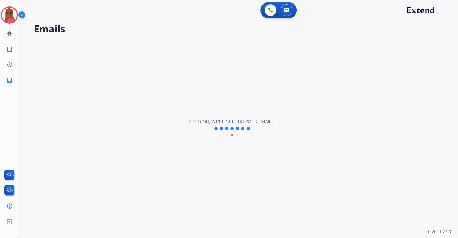
click at [458, 38] on div "**********" at bounding box center [238, 119] width 439 height 238
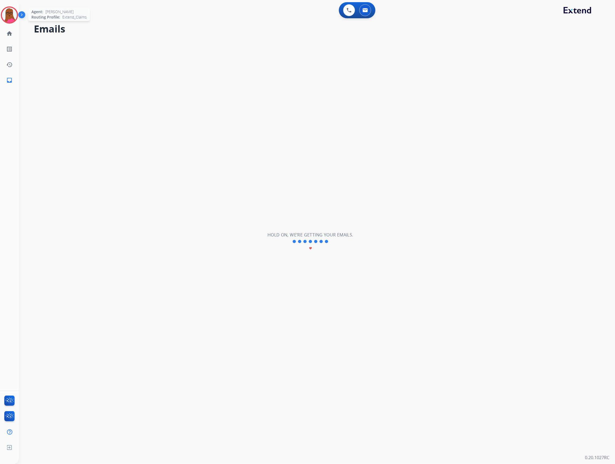
click at [12, 12] on img at bounding box center [9, 15] width 15 height 15
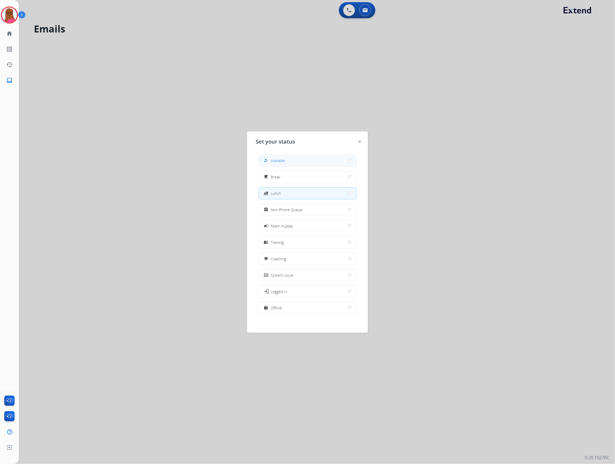
click at [312, 160] on button "how_to_reg Available" at bounding box center [308, 161] width 98 height 12
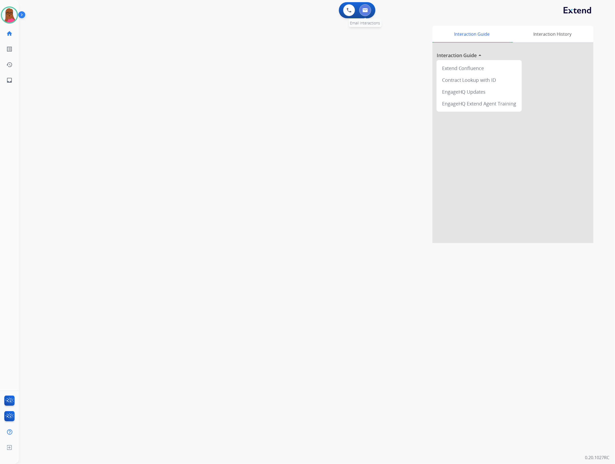
click at [368, 8] on button at bounding box center [365, 10] width 12 height 12
select select "**********"
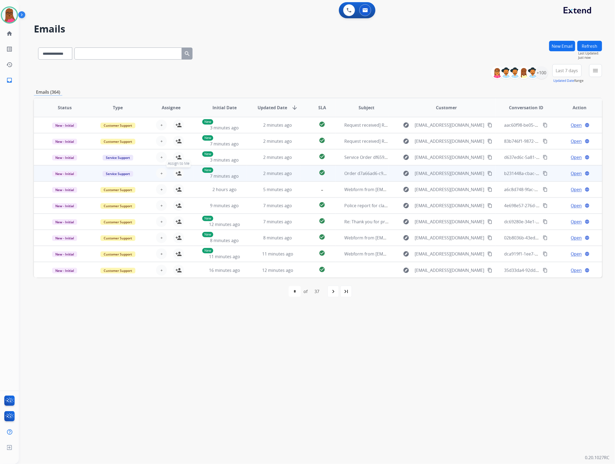
click at [179, 172] on mat-icon "person_add" at bounding box center [178, 173] width 6 height 6
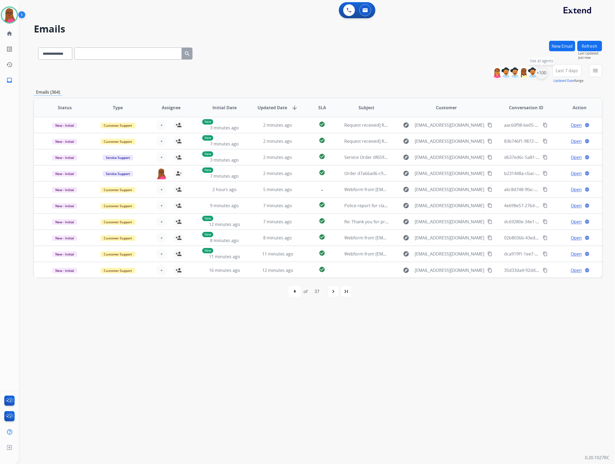
click at [458, 71] on div "+100" at bounding box center [541, 72] width 13 height 13
click at [458, 73] on button "menu Filters" at bounding box center [595, 70] width 13 height 13
click at [458, 183] on button "Apply" at bounding box center [558, 184] width 18 height 10
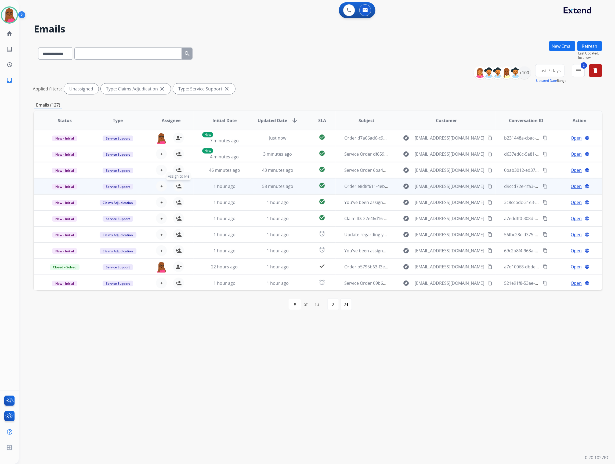
click at [180, 187] on mat-icon "person_add" at bounding box center [178, 186] width 6 height 6
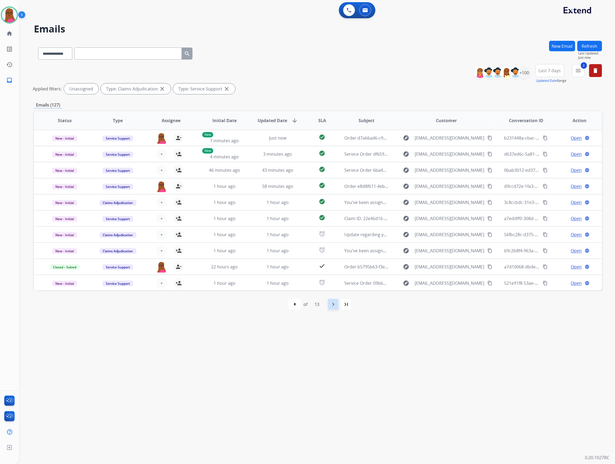
click at [337, 238] on div "navigate_next" at bounding box center [333, 305] width 12 height 12
click at [343, 238] on div "navigate_next" at bounding box center [345, 305] width 12 height 12
select select "*"
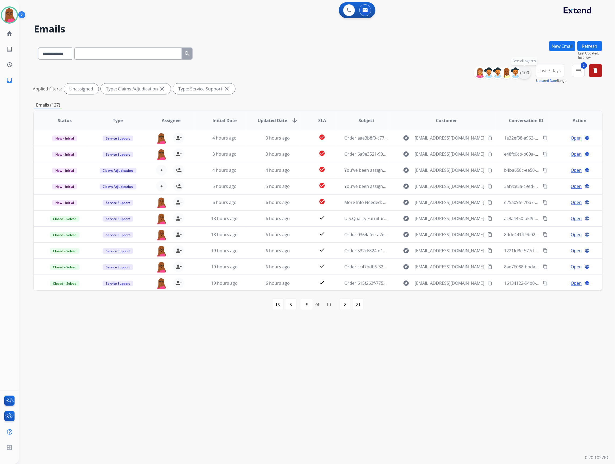
click at [458, 78] on div "+100" at bounding box center [524, 72] width 13 height 13
click at [458, 183] on button "Apply" at bounding box center [498, 181] width 18 height 10
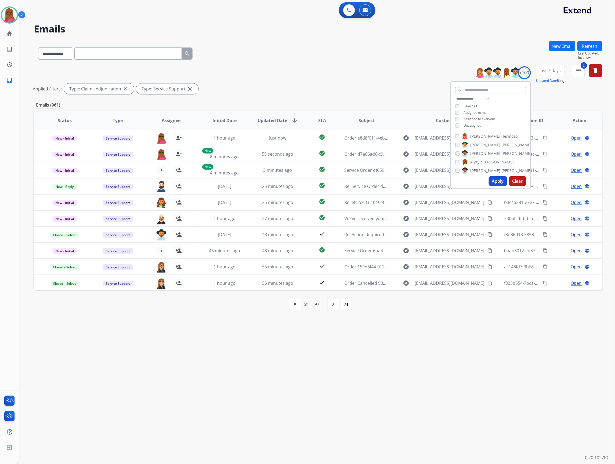
click at [365, 238] on div "**********" at bounding box center [310, 241] width 583 height 445
click at [458, 68] on mat-icon "menu" at bounding box center [578, 70] width 6 height 6
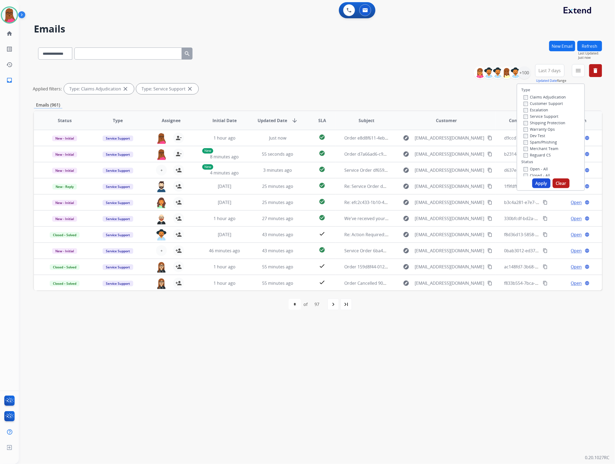
click at [458, 185] on button "Apply" at bounding box center [541, 184] width 18 height 10
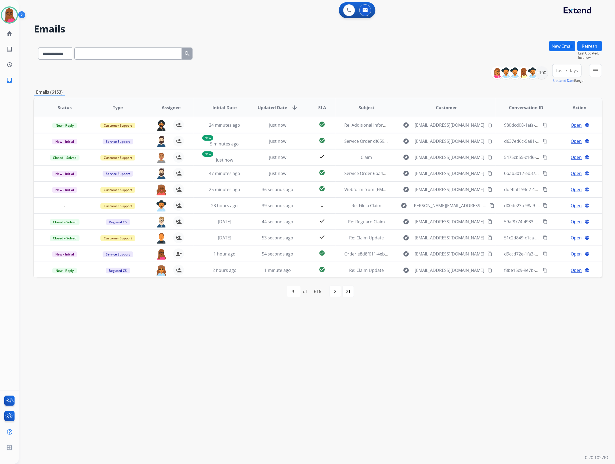
click at [458, 75] on div "**********" at bounding box center [548, 73] width 107 height 19
click at [458, 74] on div "+100" at bounding box center [541, 72] width 13 height 13
click at [458, 112] on span "Assigned to me" at bounding box center [492, 112] width 23 height 5
click at [458, 180] on button "Apply" at bounding box center [515, 181] width 18 height 10
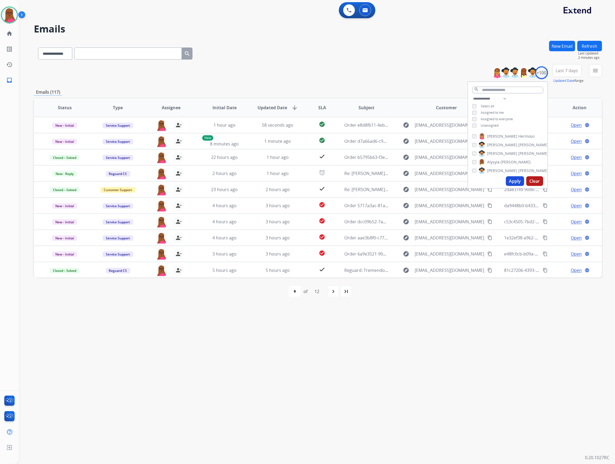
click at [458, 238] on div "**********" at bounding box center [310, 241] width 583 height 445
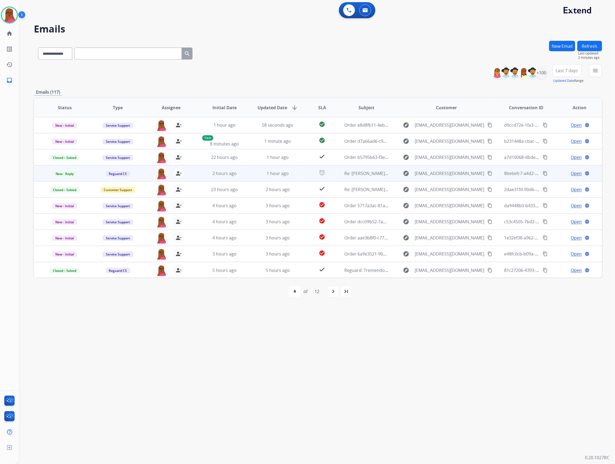
click at [458, 173] on mat-icon "content_copy" at bounding box center [489, 173] width 5 height 5
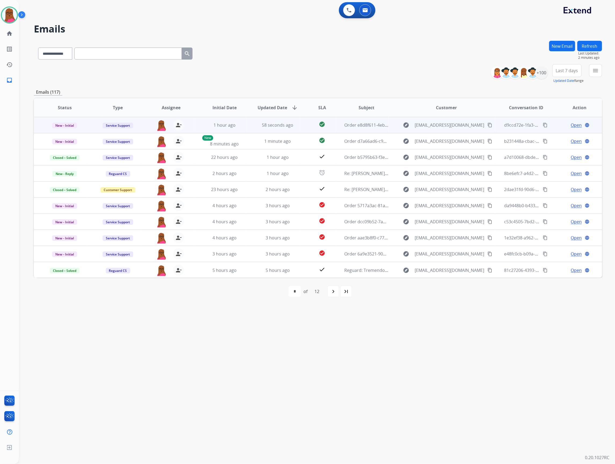
click at [458, 126] on span "Open" at bounding box center [576, 125] width 11 height 6
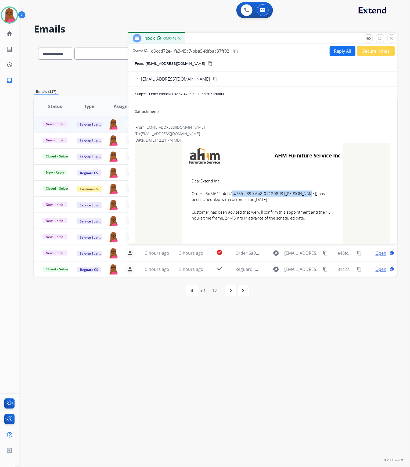
drag, startPoint x: 275, startPoint y: 192, endPoint x: 202, endPoint y: 194, distance: 73.0
click at [202, 194] on span "Order e8d8f611-4eb7-4785-a390-6b8f071208d3 [Donna King] has been scheduled with…" at bounding box center [262, 196] width 142 height 12
copy span "e8d8f611-4eb7-4785-a390-6b8f071208d3"
drag, startPoint x: 188, startPoint y: 179, endPoint x: 296, endPoint y: 219, distance: 115.4
click at [308, 221] on td "Dear Extend Inc., Order e8d8f611-4eb7-4785-a390-6b8f071208d3 [Donna King] has b…" at bounding box center [262, 202] width 161 height 68
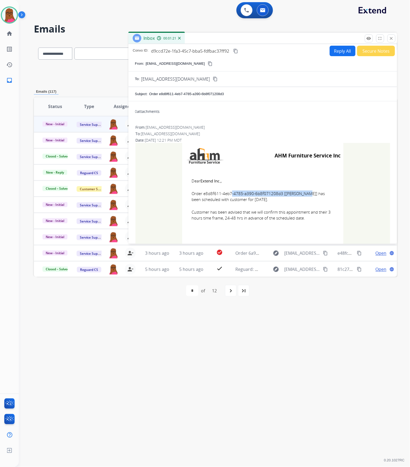
copy td "Dear Extend Inc., Order e8d8f611-4eb7-4785-a390-6b8f071208d3 [Donna King] has b…"
click at [393, 36] on button "close Close" at bounding box center [391, 38] width 8 height 8
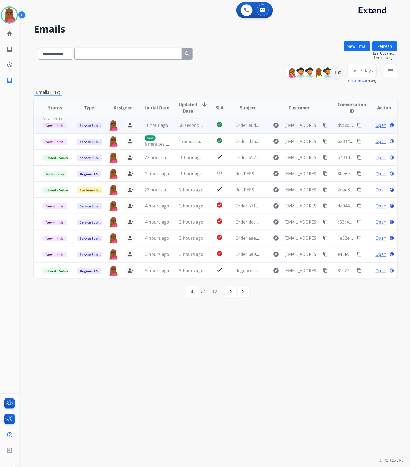
click at [54, 127] on span "New - Initial" at bounding box center [54, 126] width 25 height 6
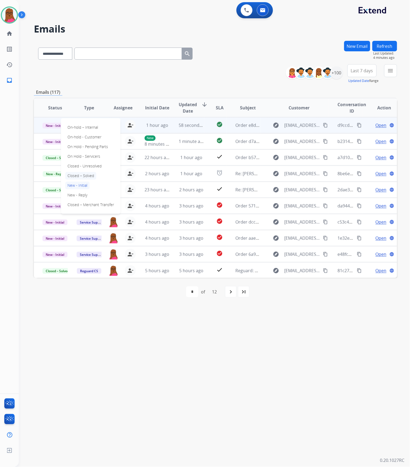
click at [87, 176] on p "Closed – Solved" at bounding box center [80, 176] width 31 height 8
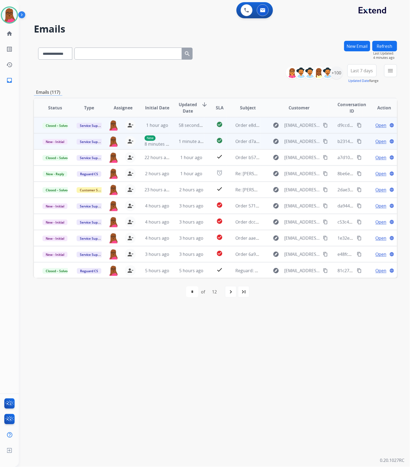
click at [376, 141] on span "Open" at bounding box center [380, 141] width 11 height 6
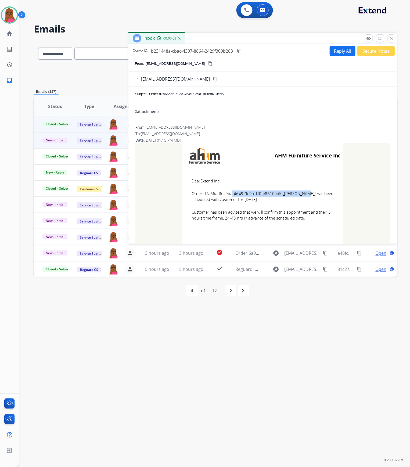
drag, startPoint x: 277, startPoint y: 195, endPoint x: 202, endPoint y: 192, distance: 74.4
click at [202, 192] on span "Order d7a66ad6-c9da-4649-9e9a-1f0fe8610ed5 [JUAN LOPEZ] has been scheduled with…" at bounding box center [262, 196] width 142 height 12
copy span "d7a66ad6-c9da-4649-9e9a-1f0fe8610ed5"
drag, startPoint x: 187, startPoint y: 178, endPoint x: 309, endPoint y: 221, distance: 129.2
click at [309, 221] on td "Dear Extend Inc., Order d7a66ad6-c9da-4649-9e9a-1f0fe8610ed5 [JUAN LOPEZ] has b…" at bounding box center [262, 202] width 161 height 68
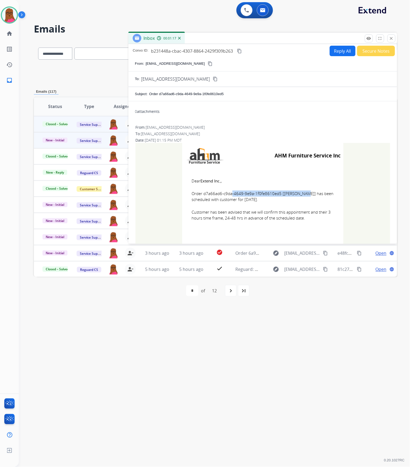
copy td "Dear Extend Inc., Order d7a66ad6-c9da-4649-9e9a-1f0fe8610ed5 [JUAN LOPEZ] has b…"
click at [390, 39] on mat-icon "close" at bounding box center [391, 38] width 5 height 5
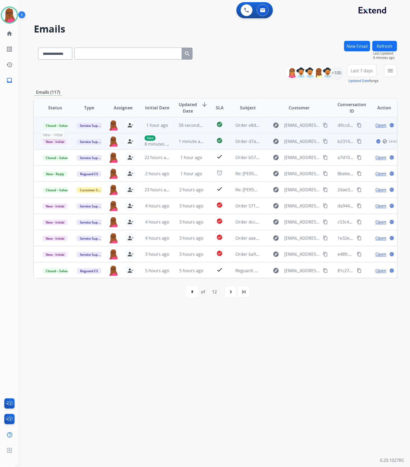
click at [49, 140] on span "New - Initial" at bounding box center [54, 142] width 25 height 6
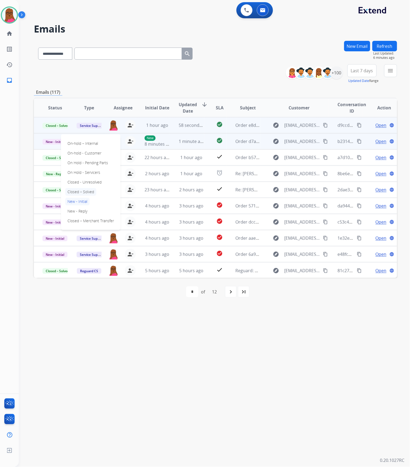
click at [90, 190] on p "Closed – Solved" at bounding box center [80, 192] width 31 height 8
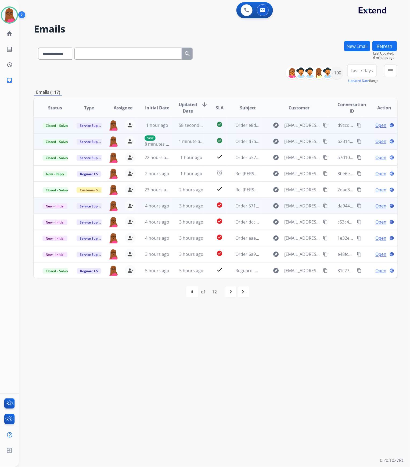
click at [377, 203] on span "Open" at bounding box center [380, 205] width 11 height 6
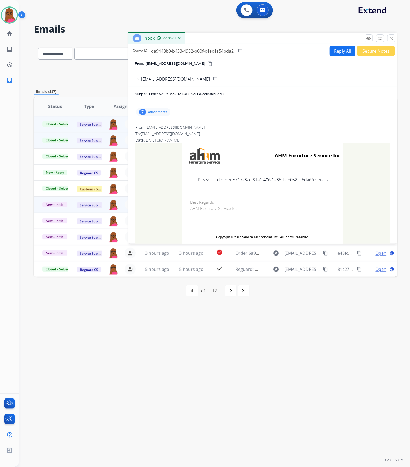
click at [162, 112] on p "attachments" at bounding box center [157, 112] width 19 height 4
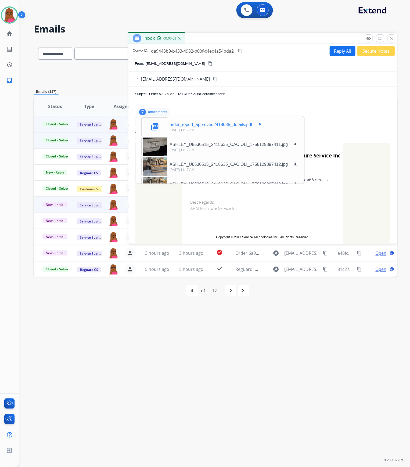
click at [259, 126] on mat-icon "download" at bounding box center [259, 124] width 5 height 5
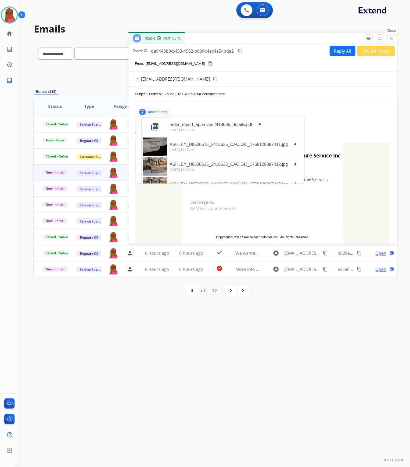
click at [391, 39] on mat-icon "close" at bounding box center [391, 38] width 5 height 5
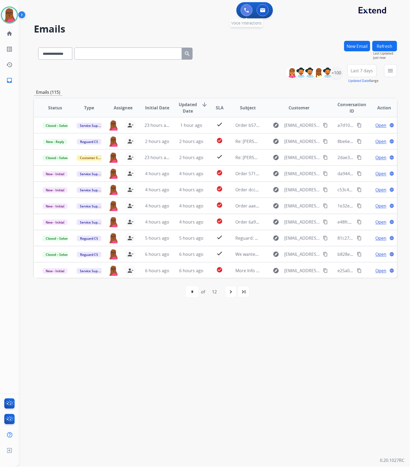
click at [247, 12] on img at bounding box center [246, 10] width 5 height 5
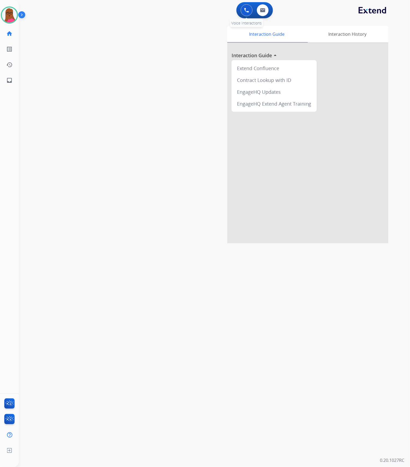
click at [247, 13] on button at bounding box center [247, 10] width 12 height 12
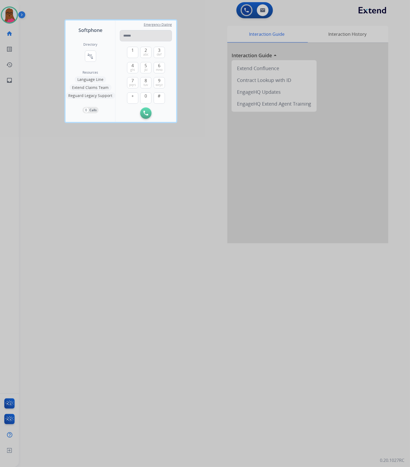
click at [145, 32] on input "tel" at bounding box center [146, 35] width 52 height 11
type input "**********"
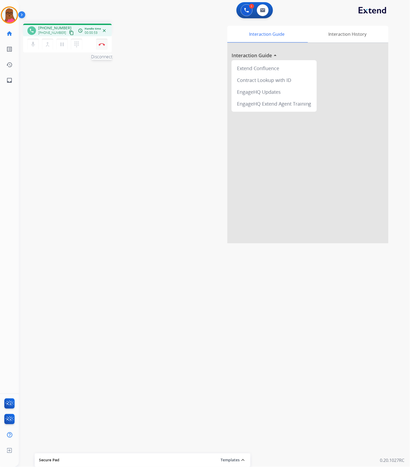
click at [100, 43] on img at bounding box center [102, 44] width 6 height 3
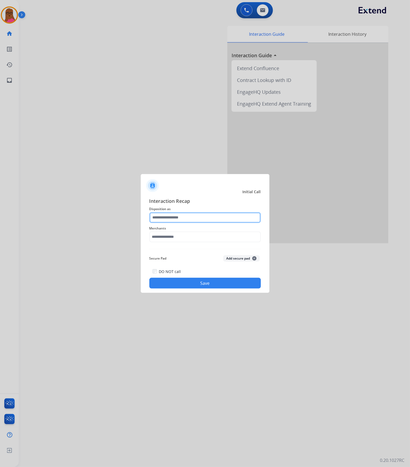
click at [190, 217] on input "text" at bounding box center [204, 217] width 111 height 11
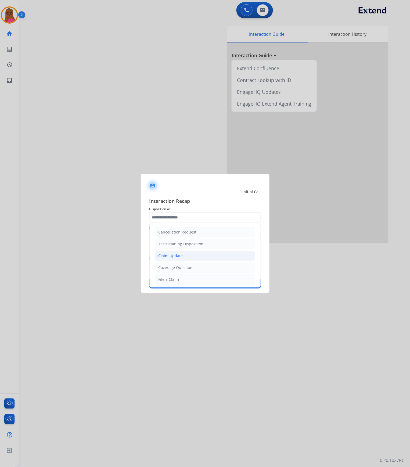
click at [182, 238] on div "Claim Update" at bounding box center [170, 255] width 24 height 5
type input "**********"
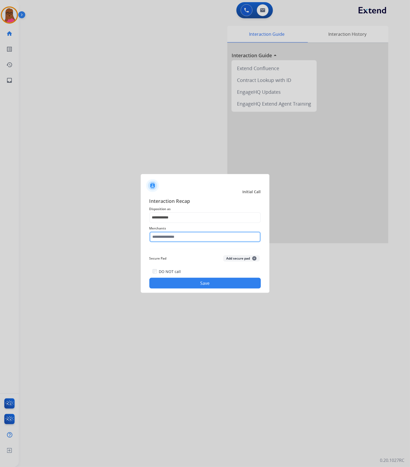
click at [183, 237] on input "text" at bounding box center [204, 236] width 111 height 11
click at [191, 238] on li "Rooms to go" at bounding box center [206, 252] width 102 height 10
type input "**********"
click at [185, 238] on button "Save" at bounding box center [204, 283] width 111 height 11
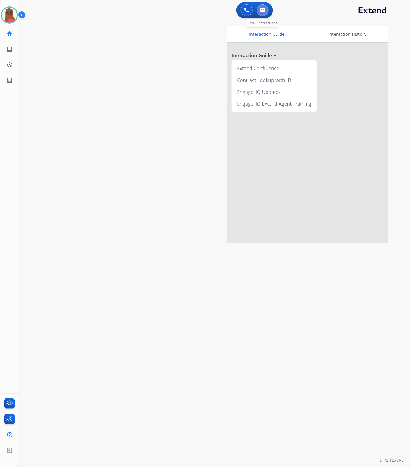
click at [265, 10] on button at bounding box center [263, 10] width 12 height 12
select select "**********"
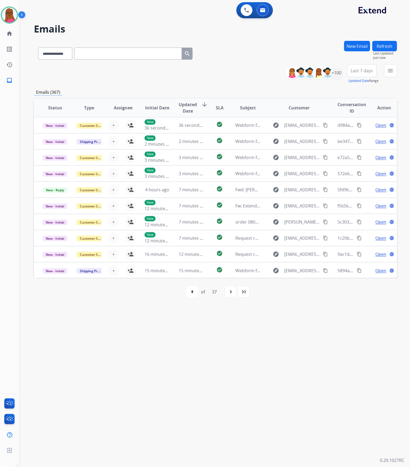
click at [352, 45] on button "New Email" at bounding box center [357, 46] width 26 height 10
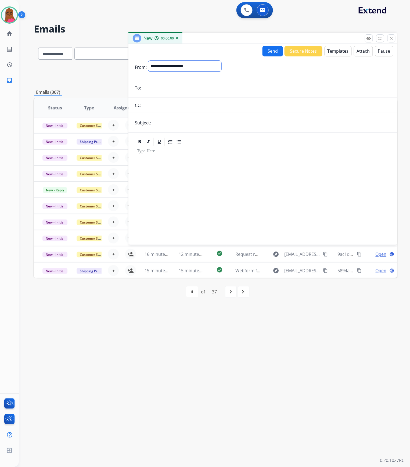
click at [199, 64] on select "**********" at bounding box center [184, 66] width 73 height 11
drag, startPoint x: 198, startPoint y: 65, endPoint x: 197, endPoint y: 69, distance: 4.5
click at [198, 65] on select "**********" at bounding box center [184, 66] width 73 height 11
select select "**********"
click at [148, 61] on select "**********" at bounding box center [184, 66] width 73 height 11
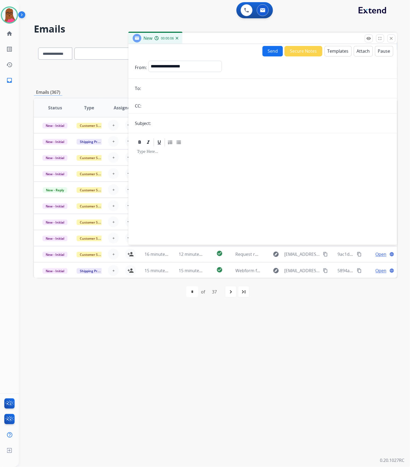
click at [163, 77] on form "**********" at bounding box center [262, 149] width 268 height 186
click at [162, 88] on input "email" at bounding box center [267, 88] width 248 height 11
paste input "**********"
type input "**********"
click at [199, 124] on input "text" at bounding box center [271, 123] width 238 height 11
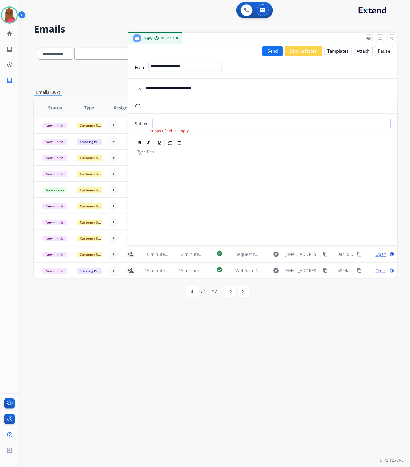
click at [188, 126] on input "text" at bounding box center [271, 123] width 238 height 11
paste input "**********"
type input "**********"
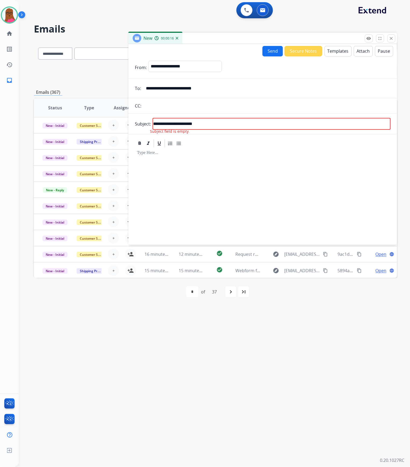
click at [197, 169] on div at bounding box center [263, 193] width 256 height 91
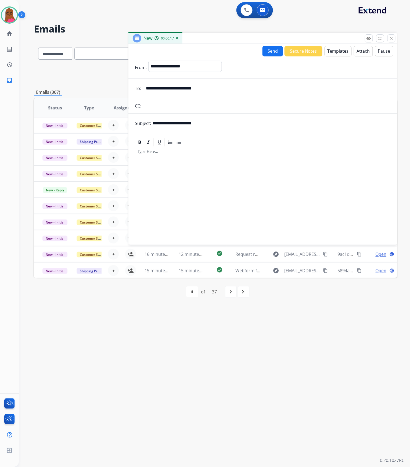
click at [325, 51] on button "Templates" at bounding box center [337, 51] width 27 height 10
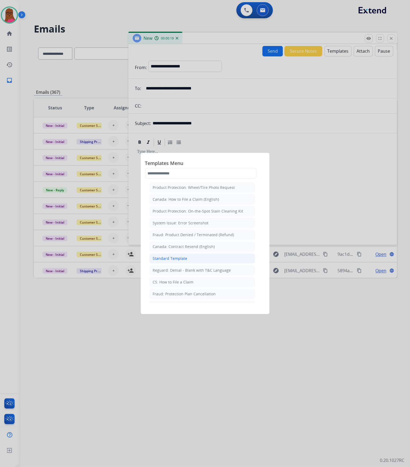
click at [178, 238] on li "Standard Template" at bounding box center [202, 258] width 106 height 10
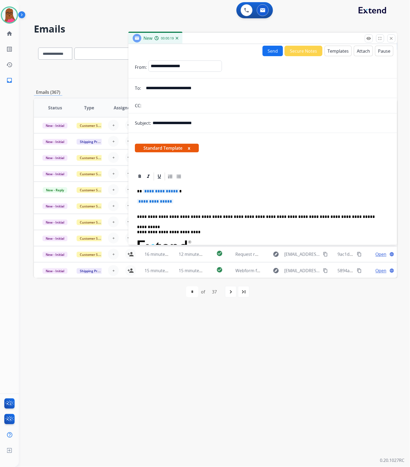
click at [167, 191] on span "**********" at bounding box center [161, 191] width 36 height 5
click at [162, 205] on p "**********" at bounding box center [262, 204] width 251 height 10
click at [162, 200] on span "**********" at bounding box center [155, 201] width 36 height 5
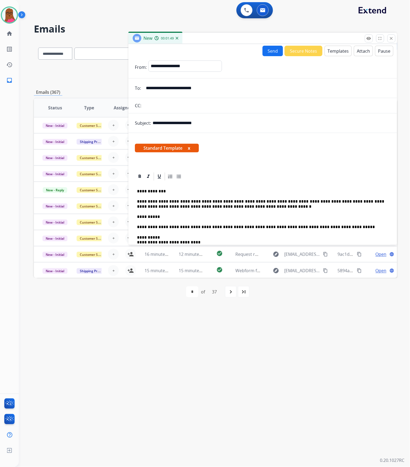
click at [312, 218] on p "**********" at bounding box center [260, 216] width 247 height 5
click at [223, 205] on p "**********" at bounding box center [260, 204] width 247 height 10
click at [241, 218] on p "**********" at bounding box center [260, 216] width 247 height 5
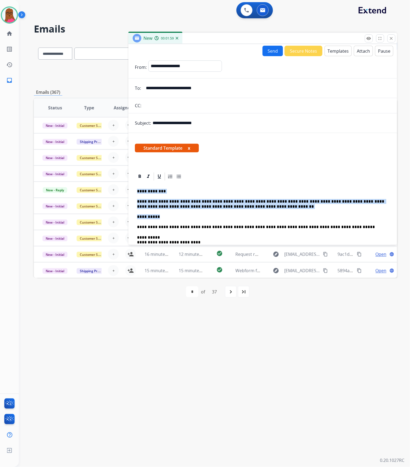
drag, startPoint x: 137, startPoint y: 188, endPoint x: 156, endPoint y: 219, distance: 36.1
click at [156, 219] on div "**********" at bounding box center [263, 263] width 256 height 165
click at [173, 200] on p "**********" at bounding box center [260, 204] width 247 height 10
click at [173, 205] on p "**********" at bounding box center [260, 204] width 247 height 10
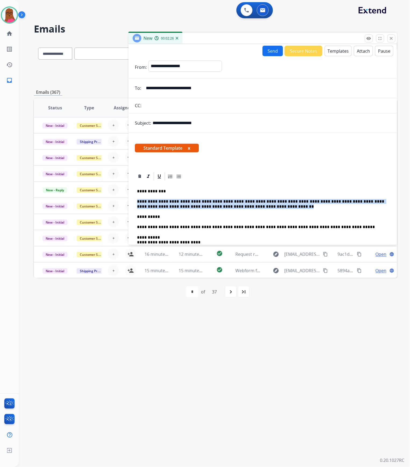
click at [173, 205] on p "**********" at bounding box center [260, 204] width 247 height 10
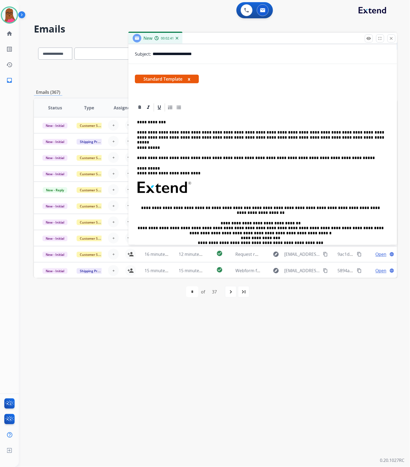
scroll to position [71, 0]
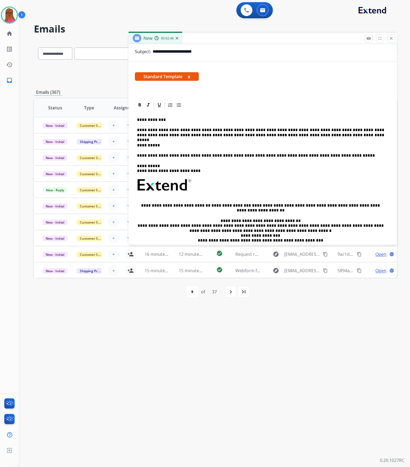
click at [190, 77] on button "x" at bounding box center [189, 76] width 2 height 6
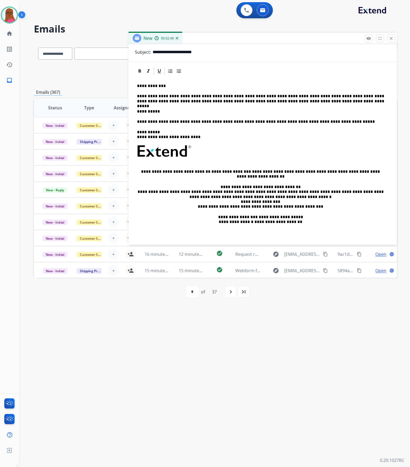
scroll to position [0, 0]
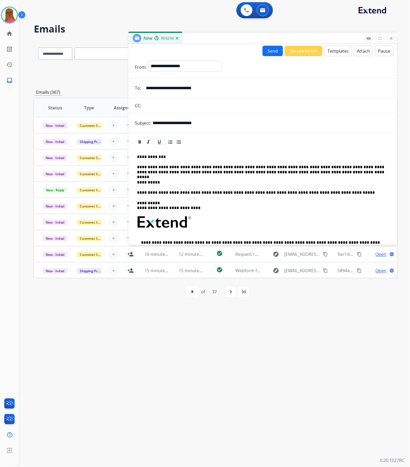
click at [264, 49] on button "Send" at bounding box center [272, 51] width 20 height 10
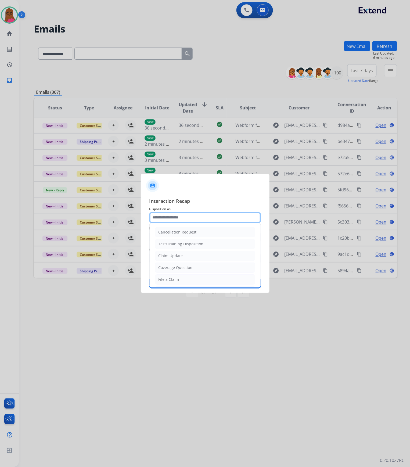
click at [162, 221] on input "text" at bounding box center [204, 217] width 111 height 11
click at [166, 238] on div "Claim Update" at bounding box center [170, 255] width 24 height 5
type input "**********"
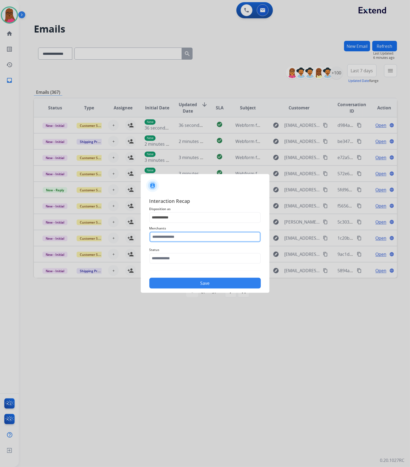
click at [164, 238] on input "text" at bounding box center [204, 236] width 111 height 11
click at [173, 232] on input "text" at bounding box center [204, 236] width 111 height 11
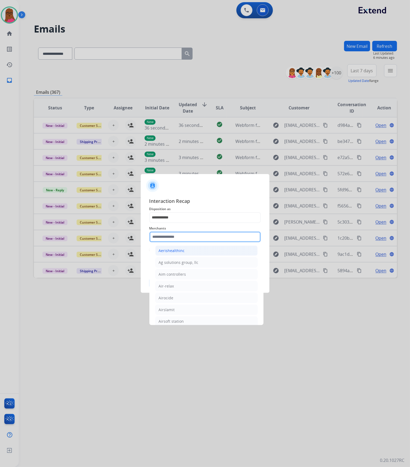
scroll to position [250, 0]
click at [198, 238] on input "text" at bounding box center [204, 236] width 111 height 11
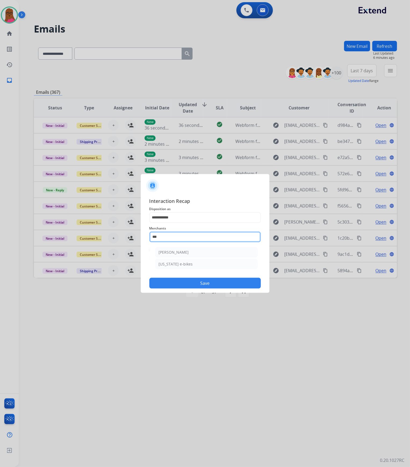
scroll to position [0, 0]
click at [197, 238] on li "[PERSON_NAME]" at bounding box center [206, 252] width 102 height 10
type input "**********"
click at [206, 238] on input "text" at bounding box center [204, 258] width 111 height 11
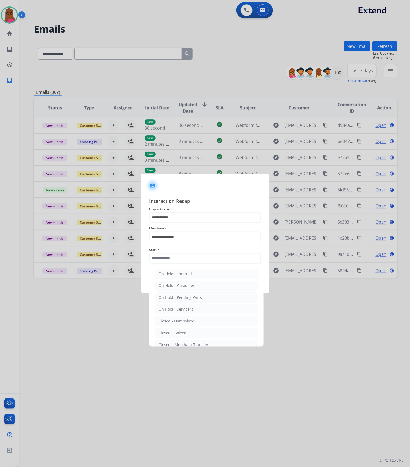
drag, startPoint x: 185, startPoint y: 334, endPoint x: 183, endPoint y: 306, distance: 27.7
click at [184, 238] on div "Closed – Solved" at bounding box center [173, 332] width 28 height 5
type input "**********"
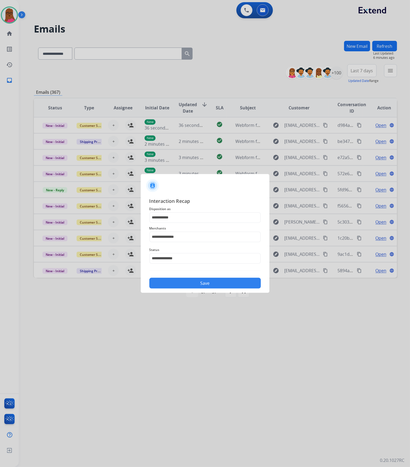
click at [191, 238] on button "Save" at bounding box center [204, 283] width 111 height 11
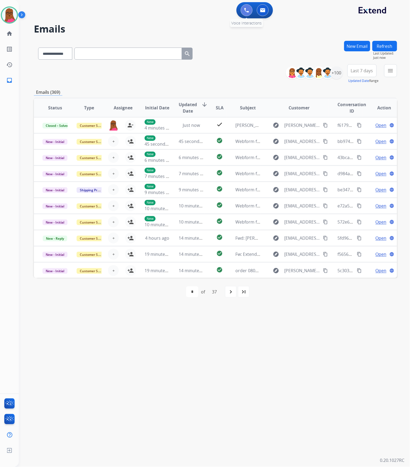
click at [242, 11] on button at bounding box center [247, 10] width 12 height 12
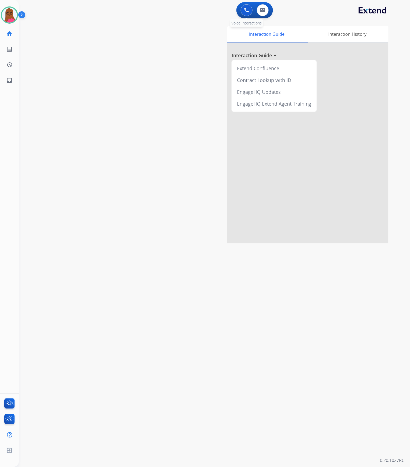
click at [243, 9] on button at bounding box center [247, 10] width 12 height 12
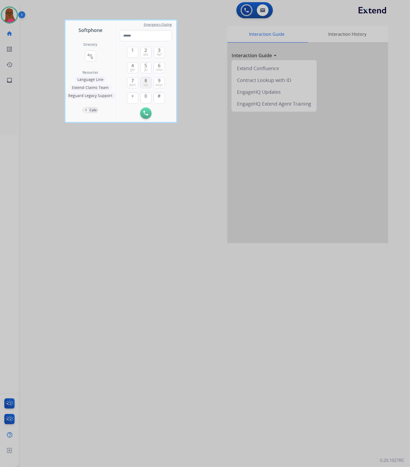
drag, startPoint x: 145, startPoint y: 78, endPoint x: 140, endPoint y: 58, distance: 20.2
click at [145, 77] on span "8" at bounding box center [146, 80] width 2 height 6
drag, startPoint x: 133, startPoint y: 53, endPoint x: 146, endPoint y: 51, distance: 12.7
click at [134, 52] on button "1" at bounding box center [132, 52] width 11 height 11
click at [158, 53] on span "def" at bounding box center [159, 54] width 5 height 4
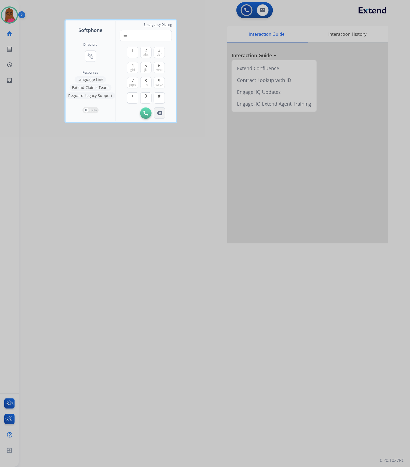
click at [161, 115] on img at bounding box center [159, 113] width 5 height 4
click at [133, 81] on span "7" at bounding box center [132, 80] width 2 height 6
click at [163, 70] on button "6 mno" at bounding box center [159, 67] width 11 height 11
click at [147, 80] on button "8 tuv" at bounding box center [145, 82] width 11 height 11
click at [159, 53] on span "def" at bounding box center [159, 54] width 5 height 4
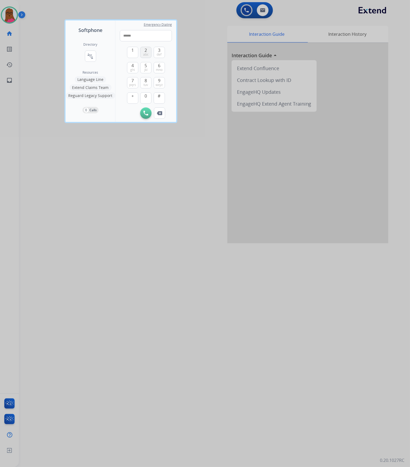
click at [144, 53] on span "abc" at bounding box center [145, 54] width 5 height 4
click at [145, 53] on span "abc" at bounding box center [145, 54] width 5 height 4
click at [145, 83] on span "tuv" at bounding box center [146, 85] width 5 height 4
click at [145, 84] on span "tuv" at bounding box center [146, 85] width 5 height 4
type input "**********"
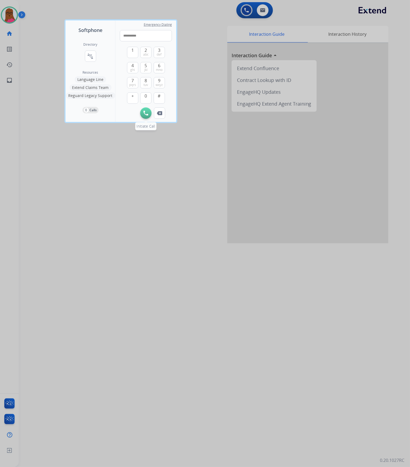
click at [143, 113] on button "Initiate Call" at bounding box center [145, 112] width 11 height 11
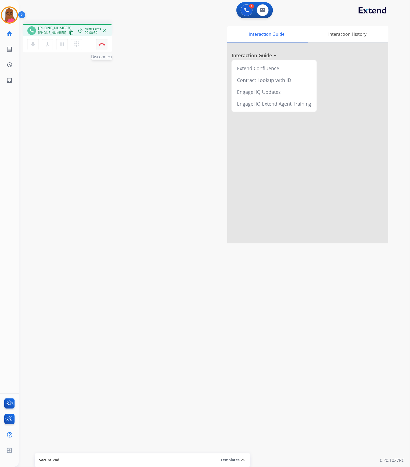
click at [103, 44] on img at bounding box center [102, 44] width 6 height 3
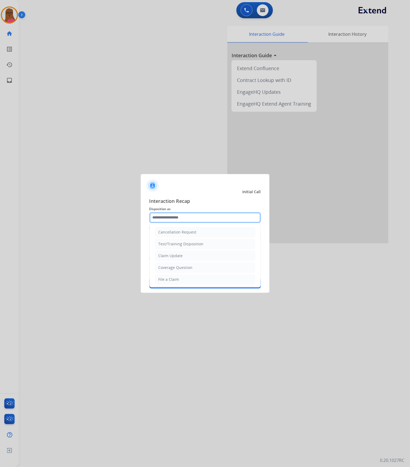
click at [171, 219] on input "text" at bounding box center [204, 217] width 111 height 11
click at [180, 238] on div "Claim Update" at bounding box center [170, 255] width 24 height 5
type input "**********"
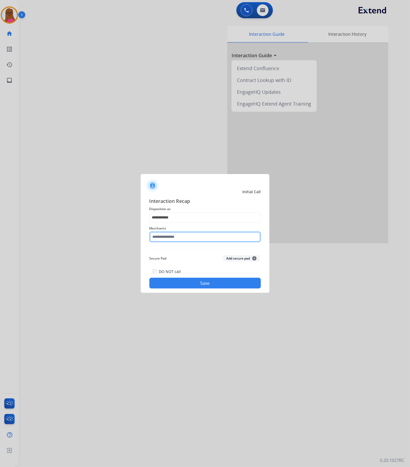
click at [193, 232] on input "text" at bounding box center [204, 236] width 111 height 11
click at [195, 238] on li "[PERSON_NAME]" at bounding box center [206, 252] width 102 height 10
type input "**********"
click at [201, 238] on button "Save" at bounding box center [204, 283] width 111 height 11
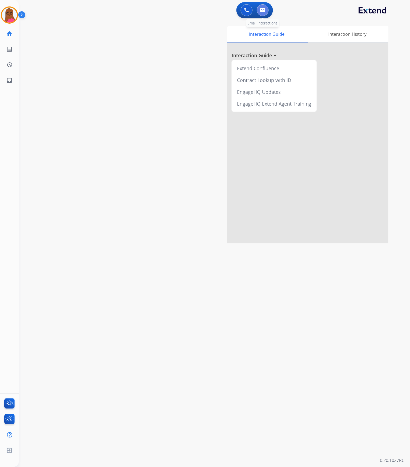
click at [265, 12] on button at bounding box center [263, 10] width 12 height 12
select select "**********"
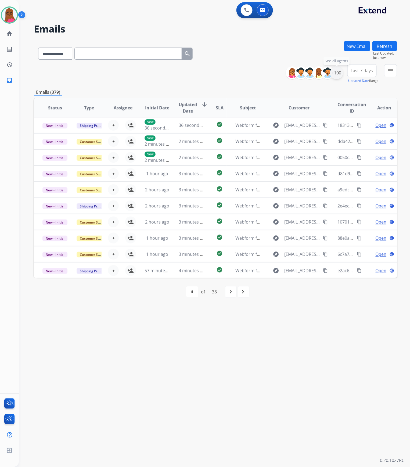
click at [341, 71] on div "+100" at bounding box center [336, 72] width 13 height 13
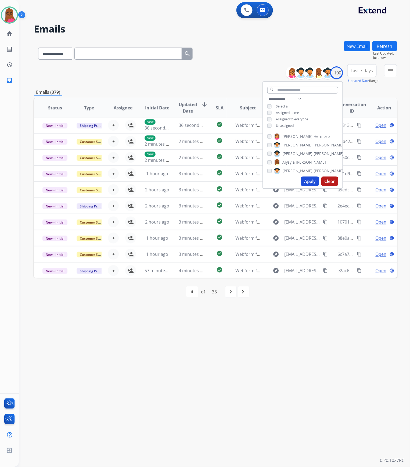
click at [310, 184] on button "Apply" at bounding box center [310, 181] width 18 height 10
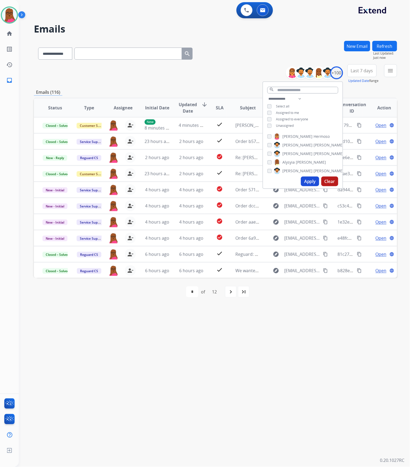
click at [343, 238] on div "**********" at bounding box center [208, 242] width 378 height 447
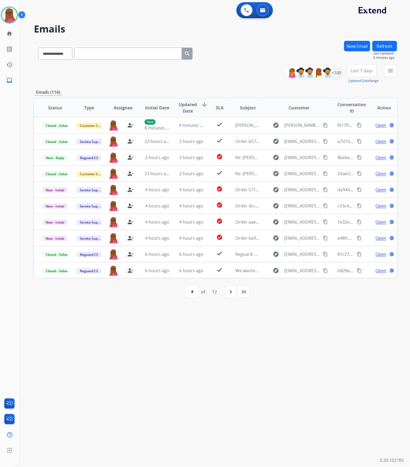
click at [380, 46] on button "Refresh" at bounding box center [384, 46] width 25 height 10
click at [331, 71] on img at bounding box center [327, 72] width 11 height 11
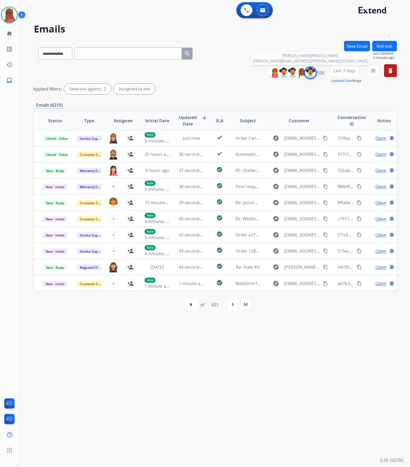
click at [311, 73] on img at bounding box center [310, 72] width 11 height 11
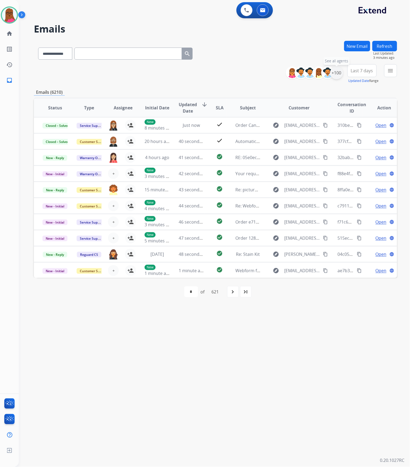
click at [337, 75] on div "+100" at bounding box center [336, 72] width 13 height 13
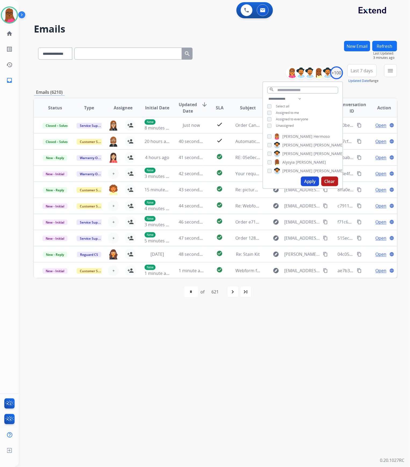
click at [265, 122] on div "**********" at bounding box center [302, 113] width 79 height 34
click at [388, 71] on mat-icon "menu" at bounding box center [390, 70] width 6 height 6
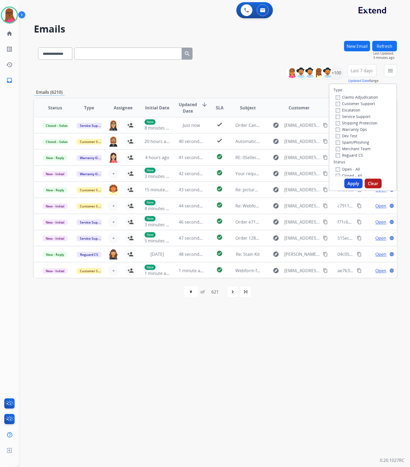
click at [337, 96] on label "Claims Adjudication" at bounding box center [357, 96] width 42 height 5
click at [347, 180] on button "Apply" at bounding box center [353, 184] width 18 height 10
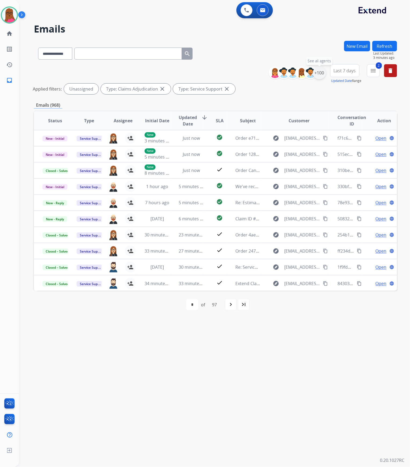
click at [319, 72] on div "+100" at bounding box center [319, 72] width 13 height 13
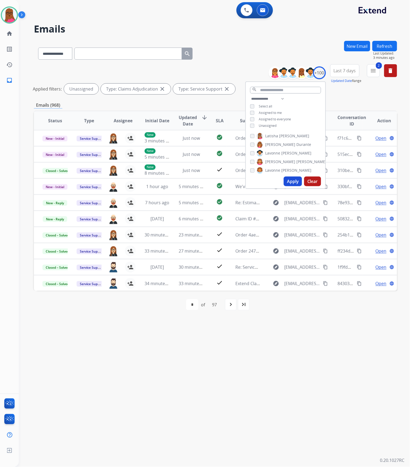
scroll to position [461, 0]
click at [316, 178] on button "Clear" at bounding box center [312, 181] width 17 height 10
click at [294, 177] on button "Apply" at bounding box center [292, 181] width 18 height 10
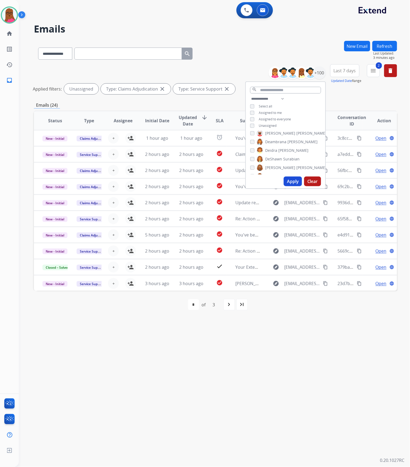
click at [297, 238] on div "**********" at bounding box center [208, 242] width 378 height 447
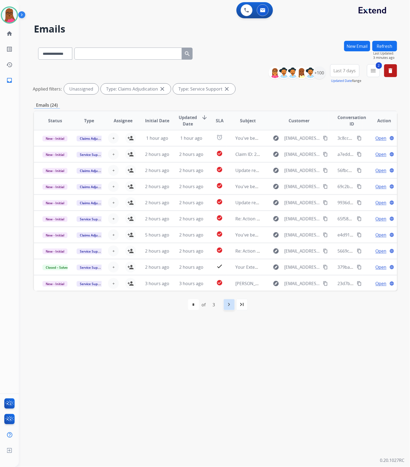
click at [232, 238] on mat-icon "navigate_next" at bounding box center [229, 304] width 6 height 6
click at [381, 46] on button "Refresh" at bounding box center [384, 46] width 25 height 10
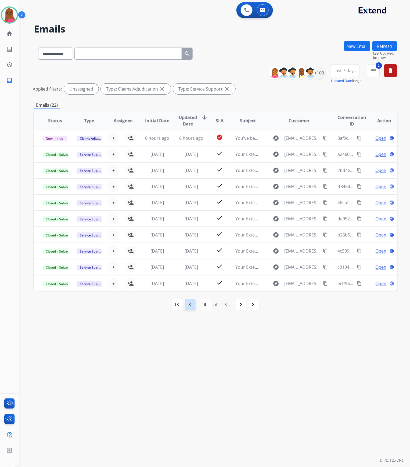
click at [185, 238] on div "navigate_before" at bounding box center [190, 305] width 12 height 12
select select "*"
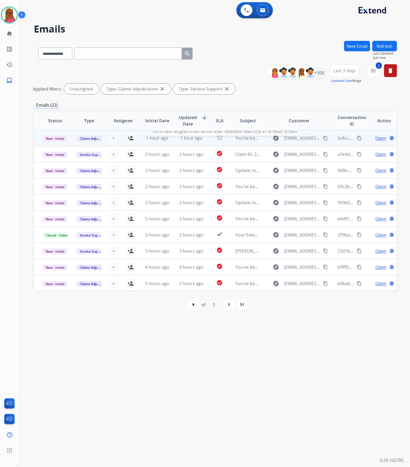
click at [241, 137] on span "You've been assigned a new service order: 959b80b5-33ad-423e-a116-36ba2167a5ec" at bounding box center [320, 138] width 170 height 6
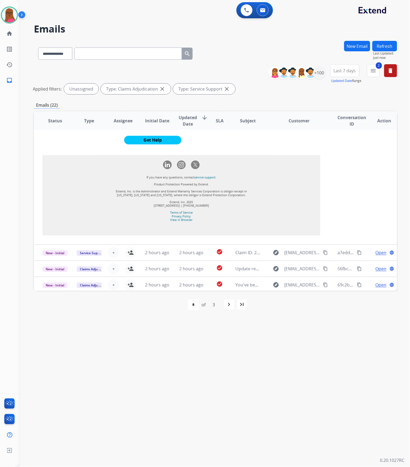
scroll to position [465, 0]
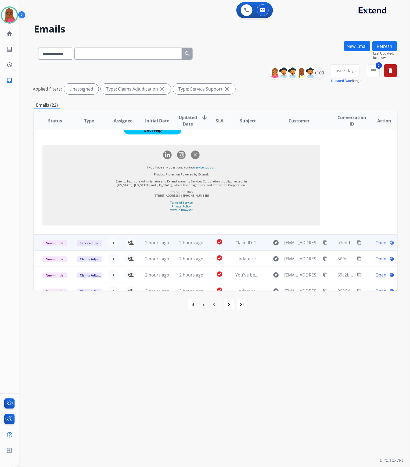
click at [248, 238] on td "Claim ID: 22e46d16-7980-4ede-a3b2-4f7e55da04f9" at bounding box center [244, 242] width 34 height 16
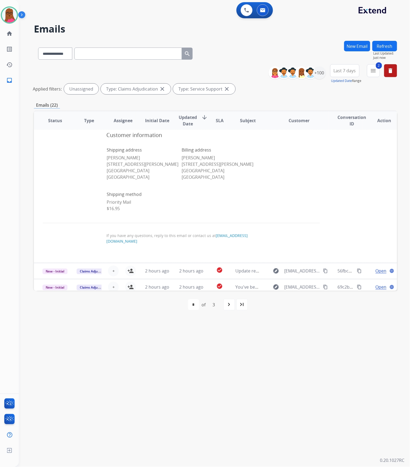
scroll to position [336, 0]
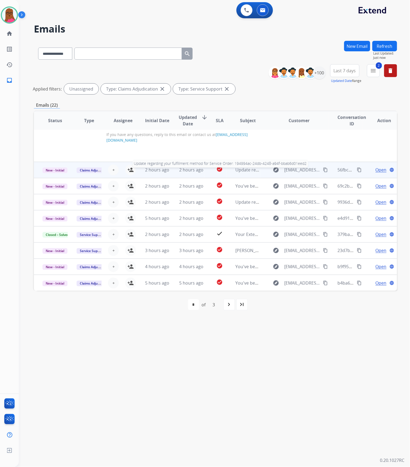
click at [242, 170] on span "Update regarding your fulfillment method for Service Order: 194994ac-24db-4248-…" at bounding box center [338, 170] width 206 height 6
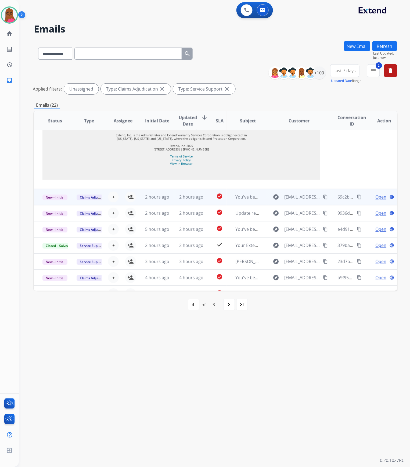
click at [250, 190] on td "You've been assigned a new service order: a9b964d2-b848-442a-84de-71d2fbdc443e" at bounding box center [244, 197] width 34 height 16
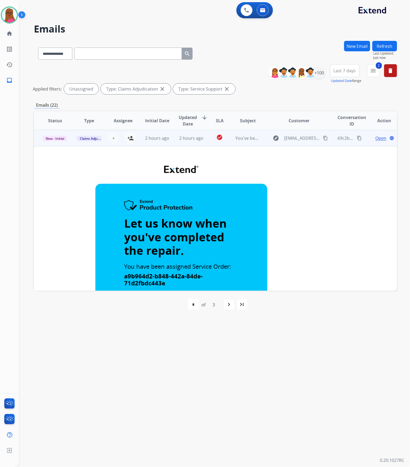
scroll to position [338, 0]
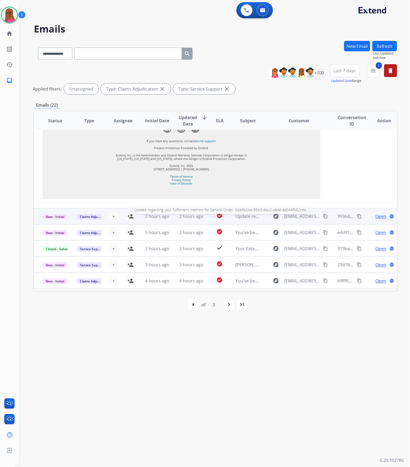
click at [252, 219] on span "Update regarding your fulfillment method for Service Order: 0da3b2b4-88e3-4bc2-…" at bounding box center [337, 216] width 205 height 6
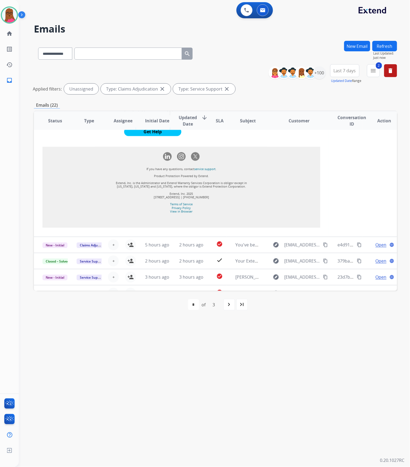
scroll to position [478, 0]
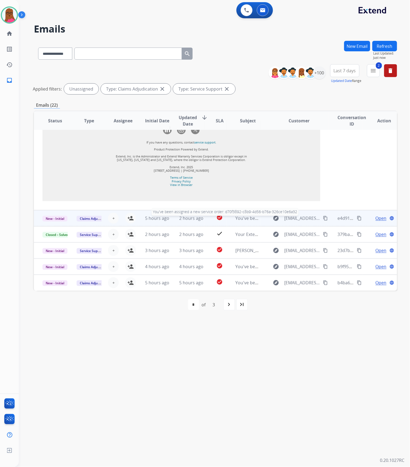
click at [247, 219] on span "You've been assigned a new service order: d70f3892-c8b9-4d56-b76a-326ce10e6a32" at bounding box center [319, 218] width 169 height 6
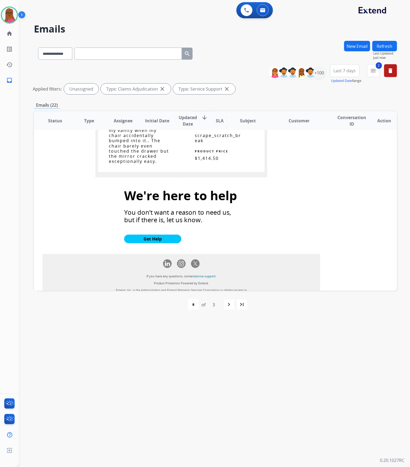
scroll to position [523, 0]
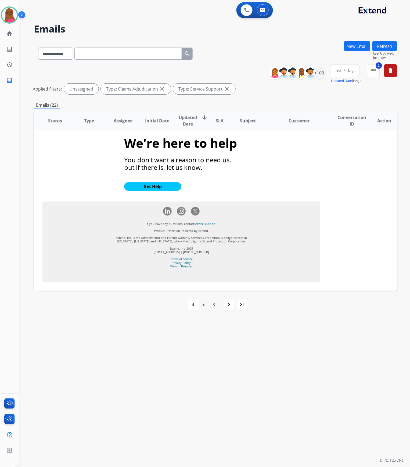
click at [224, 89] on mat-icon "close" at bounding box center [226, 89] width 6 height 6
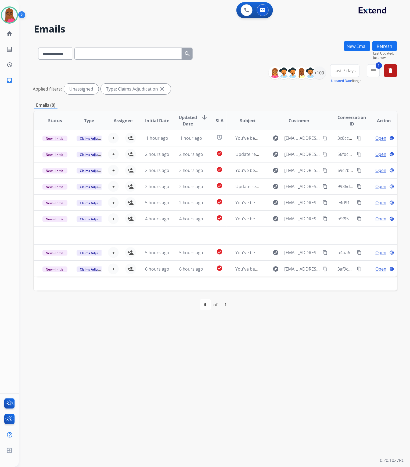
scroll to position [0, 0]
click at [162, 89] on mat-icon "close" at bounding box center [162, 89] width 6 height 6
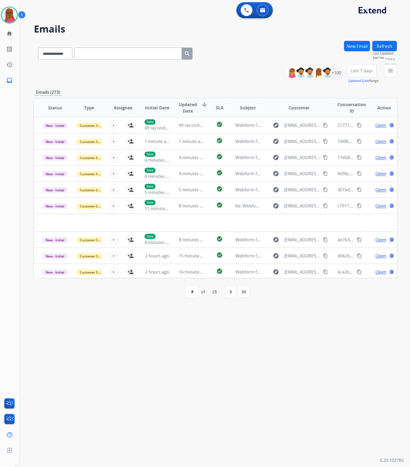
click at [392, 69] on mat-icon "menu" at bounding box center [390, 70] width 6 height 6
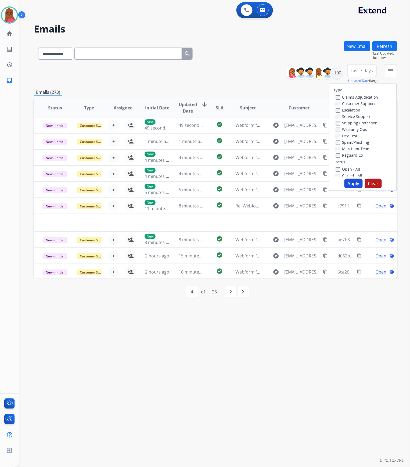
drag, startPoint x: 340, startPoint y: 79, endPoint x: 332, endPoint y: 74, distance: 10.0
click at [340, 79] on div "**********" at bounding box center [316, 72] width 53 height 17
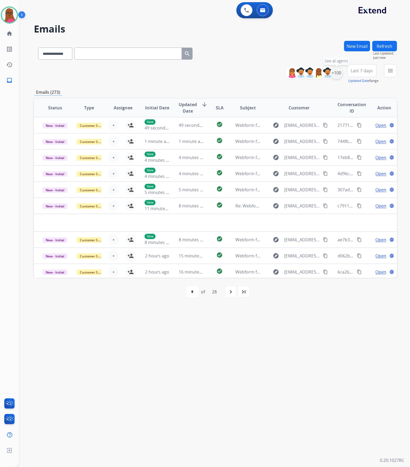
click at [332, 74] on div "+100" at bounding box center [336, 72] width 13 height 13
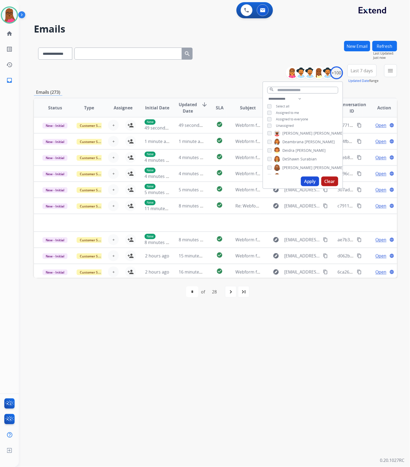
click at [268, 114] on div "**********" at bounding box center [302, 113] width 79 height 34
click at [304, 183] on button "Apply" at bounding box center [310, 181] width 18 height 10
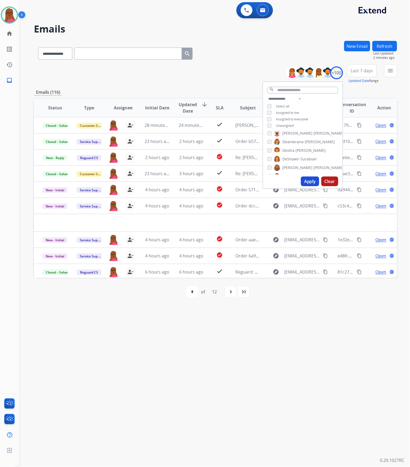
click at [315, 238] on div "**********" at bounding box center [208, 242] width 378 height 447
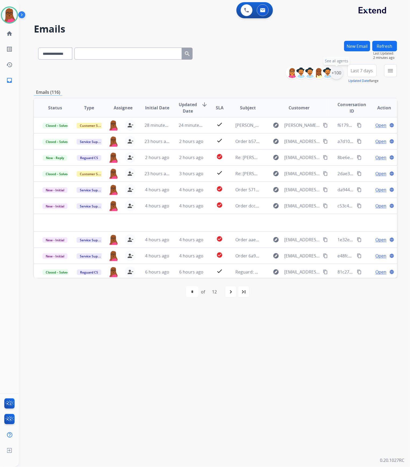
click at [334, 70] on div "+100" at bounding box center [336, 72] width 13 height 13
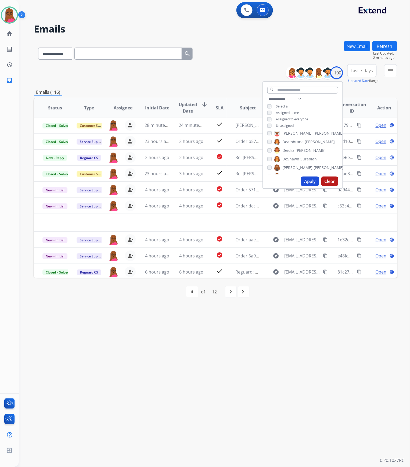
click at [308, 181] on button "Apply" at bounding box center [310, 181] width 18 height 10
drag, startPoint x: 251, startPoint y: 361, endPoint x: 258, endPoint y: 346, distance: 16.6
click at [251, 238] on div "**********" at bounding box center [208, 242] width 378 height 447
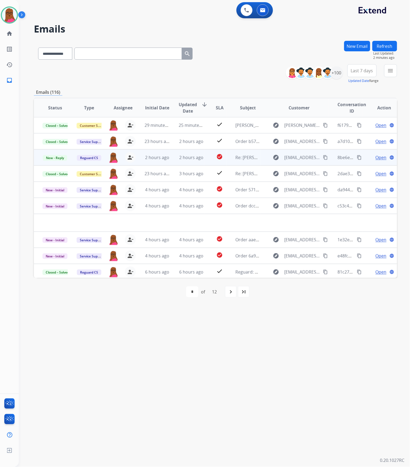
click at [323, 157] on mat-icon "content_copy" at bounding box center [325, 157] width 5 height 5
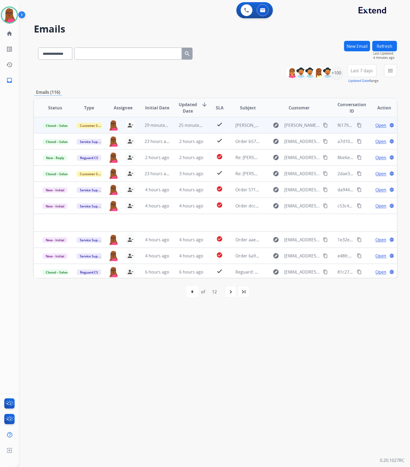
click at [358, 124] on mat-icon "content_copy" at bounding box center [359, 125] width 5 height 5
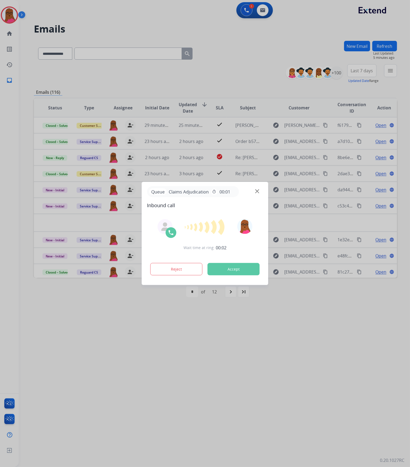
click at [230, 238] on button "Accept" at bounding box center [234, 269] width 52 height 12
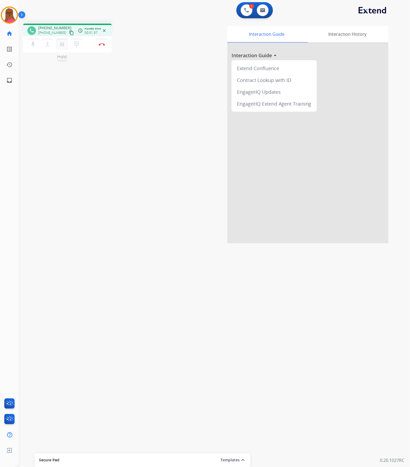
click at [60, 47] on mat-icon "pause" at bounding box center [62, 44] width 6 height 6
click at [64, 43] on mat-icon "play_arrow" at bounding box center [62, 44] width 6 height 6
click at [64, 43] on mat-icon "pause" at bounding box center [62, 44] width 6 height 6
click at [61, 43] on mat-icon "play_arrow" at bounding box center [62, 44] width 6 height 6
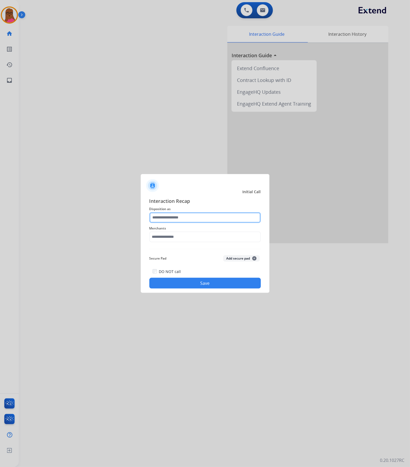
click at [168, 214] on input "text" at bounding box center [204, 217] width 111 height 11
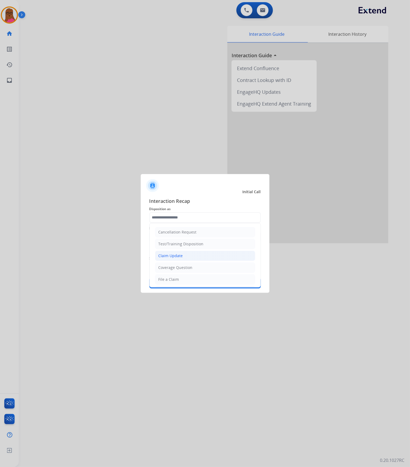
click at [195, 238] on li "Claim Update" at bounding box center [205, 255] width 100 height 10
type input "**********"
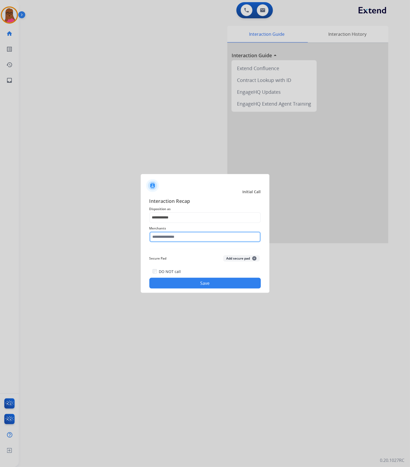
click at [181, 238] on input "text" at bounding box center [204, 236] width 111 height 11
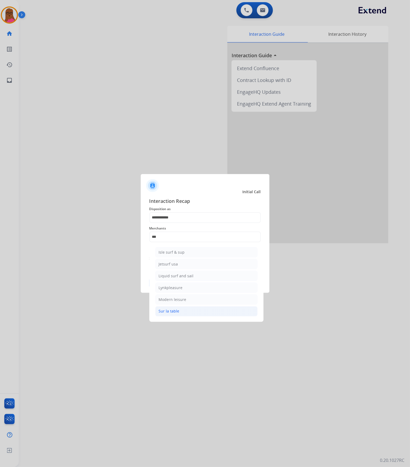
click at [176, 238] on div "Sur la table" at bounding box center [169, 310] width 21 height 5
type input "**********"
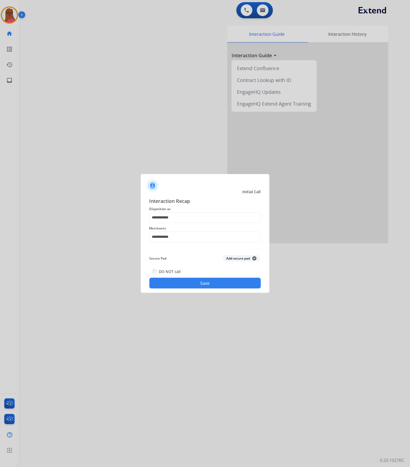
click at [195, 238] on button "Save" at bounding box center [204, 283] width 111 height 11
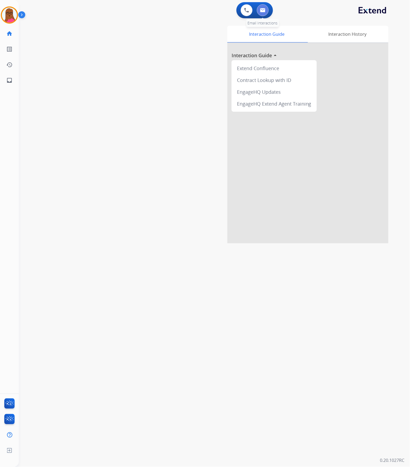
click at [262, 11] on img at bounding box center [262, 10] width 5 height 4
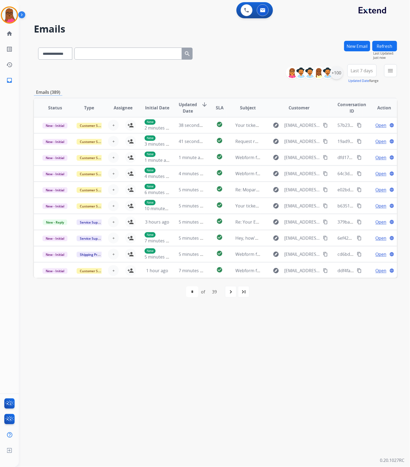
click at [335, 77] on div "+100" at bounding box center [336, 72] width 13 height 13
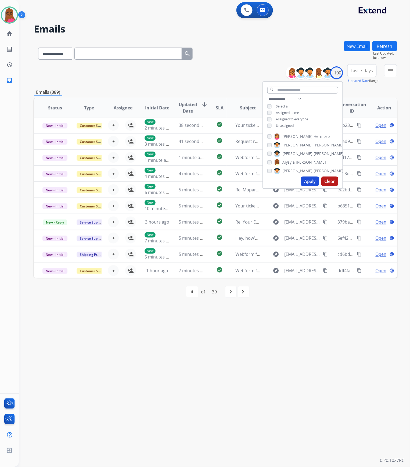
click at [304, 183] on button "Apply" at bounding box center [310, 181] width 18 height 10
click at [305, 238] on div "**********" at bounding box center [208, 242] width 378 height 447
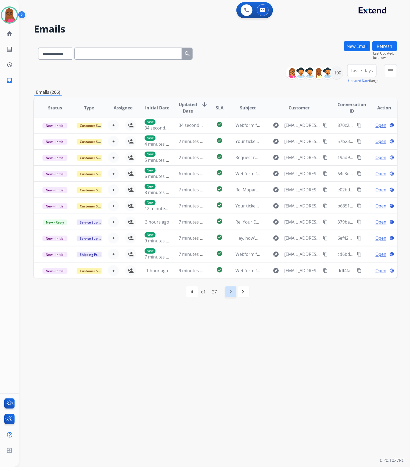
click at [236, 238] on div "navigate_next" at bounding box center [231, 292] width 12 height 12
select select "*"
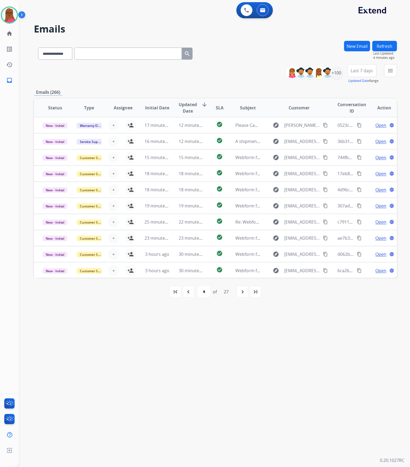
click at [187, 238] on div "navigate_before" at bounding box center [188, 292] width 12 height 12
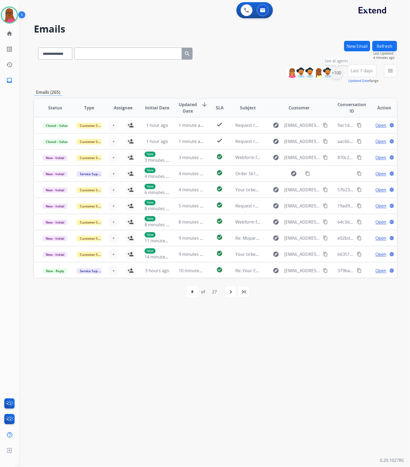
click at [334, 71] on div "+100" at bounding box center [336, 72] width 13 height 13
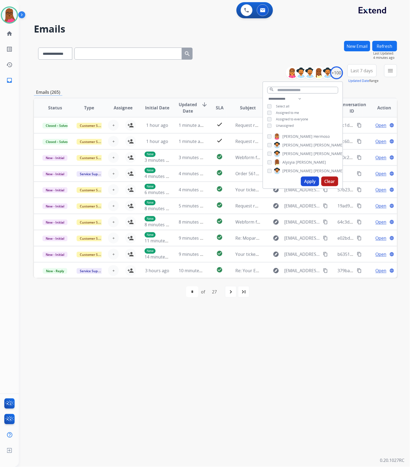
click at [273, 111] on div "Assigned to me" at bounding box center [283, 113] width 32 height 4
click at [263, 111] on div "**********" at bounding box center [302, 113] width 79 height 34
click at [302, 179] on button "Apply" at bounding box center [310, 181] width 18 height 10
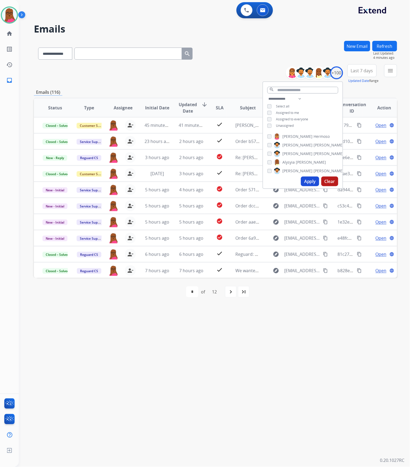
click at [273, 238] on div "**********" at bounding box center [208, 242] width 378 height 447
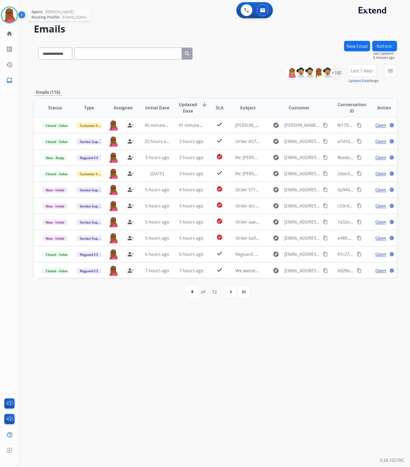
click at [11, 17] on img at bounding box center [9, 15] width 15 height 15
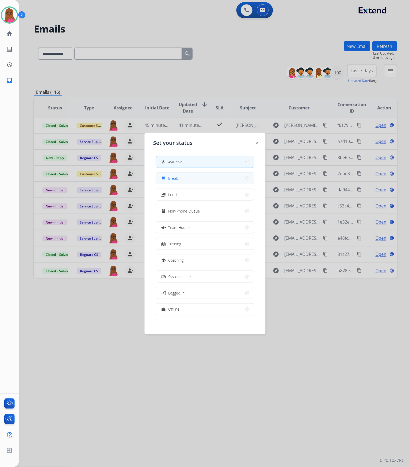
click at [168, 180] on div "free_breakfast" at bounding box center [164, 178] width 8 height 6
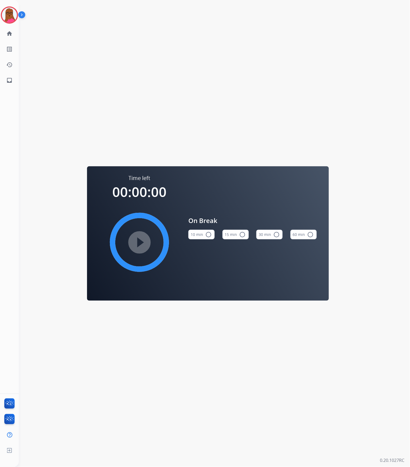
click at [241, 236] on mat-icon "radio_button_unchecked" at bounding box center [242, 234] width 6 height 6
click at [143, 238] on mat-icon "play_circle_filled" at bounding box center [139, 242] width 6 height 6
click at [5, 20] on img at bounding box center [9, 15] width 15 height 15
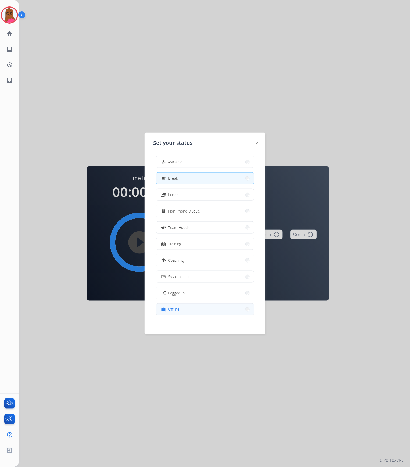
click at [186, 238] on button "work_off Offline" at bounding box center [205, 309] width 98 height 12
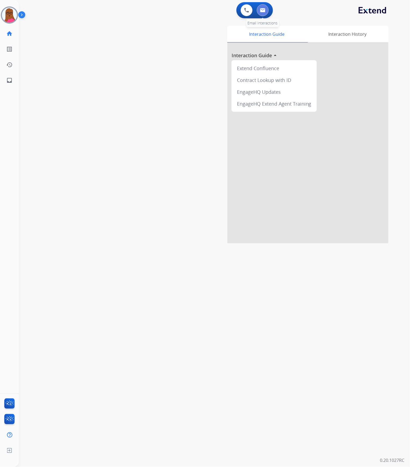
click at [264, 11] on img at bounding box center [262, 10] width 5 height 4
select select "**********"
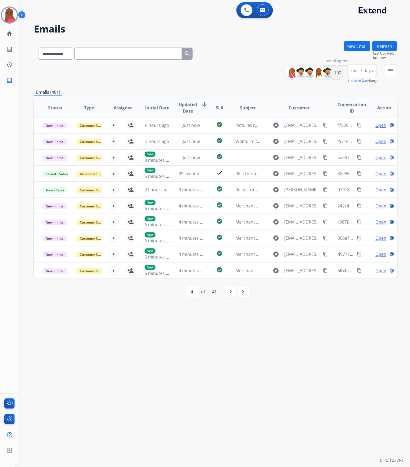
click at [340, 73] on div "+100" at bounding box center [336, 72] width 13 height 13
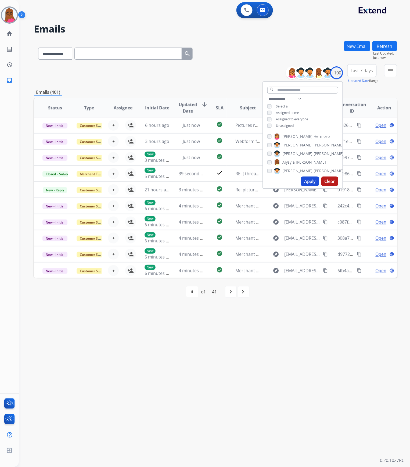
click at [311, 184] on button "Apply" at bounding box center [310, 181] width 18 height 10
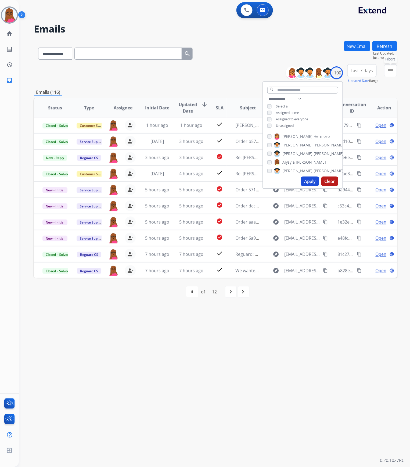
click at [389, 70] on mat-icon "menu" at bounding box center [390, 70] width 6 height 6
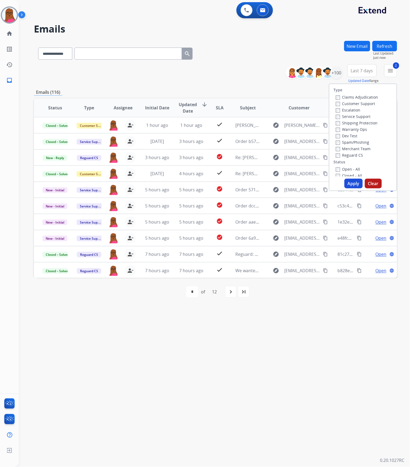
click at [266, 238] on div "**********" at bounding box center [208, 242] width 378 height 447
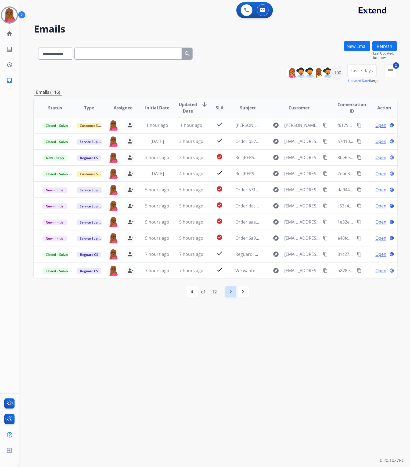
click at [231, 238] on mat-icon "navigate_next" at bounding box center [230, 291] width 6 height 6
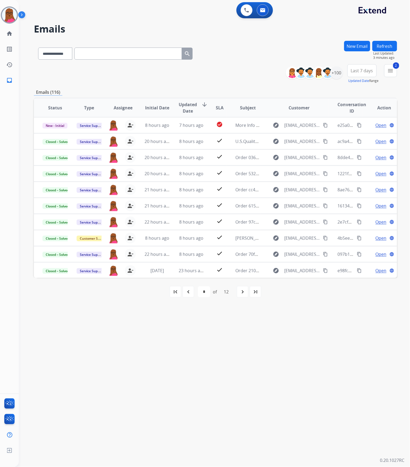
click at [174, 238] on mat-icon "first_page" at bounding box center [175, 291] width 6 height 6
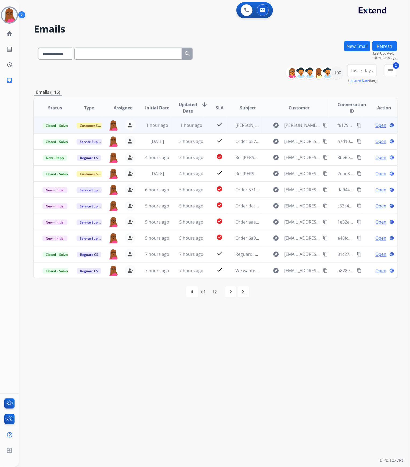
click at [357, 126] on mat-icon "content_copy" at bounding box center [359, 125] width 5 height 5
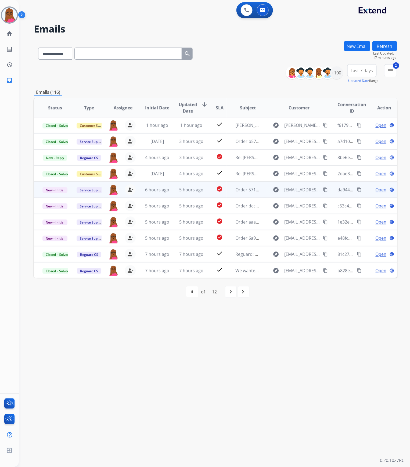
click at [375, 190] on span "Open" at bounding box center [380, 189] width 11 height 6
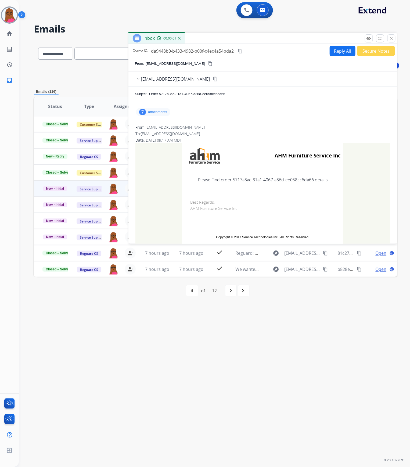
click at [159, 114] on div "7 attachments" at bounding box center [153, 112] width 34 height 9
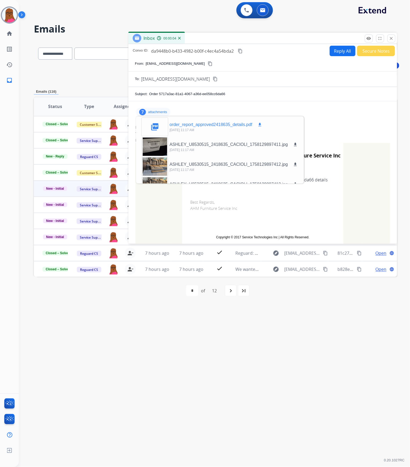
click at [257, 125] on mat-icon "download" at bounding box center [259, 124] width 5 height 5
click at [393, 38] on mat-icon "close" at bounding box center [391, 38] width 5 height 5
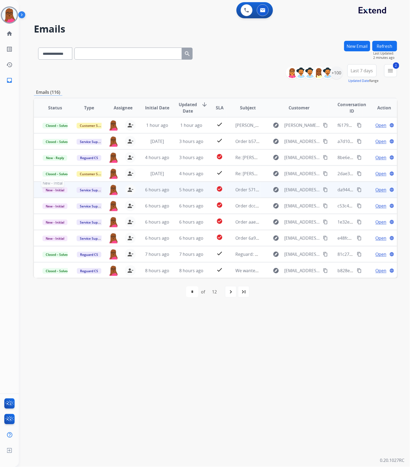
click at [53, 191] on span "New - Initial" at bounding box center [54, 190] width 25 height 6
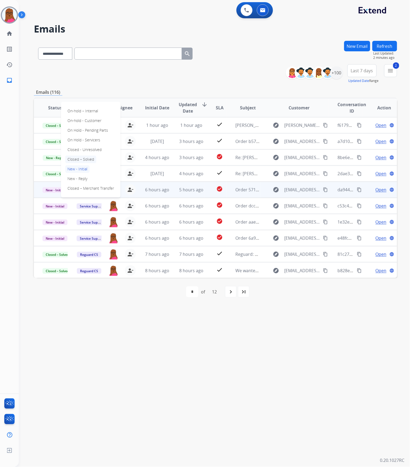
click at [89, 160] on p "Closed – Solved" at bounding box center [80, 159] width 31 height 8
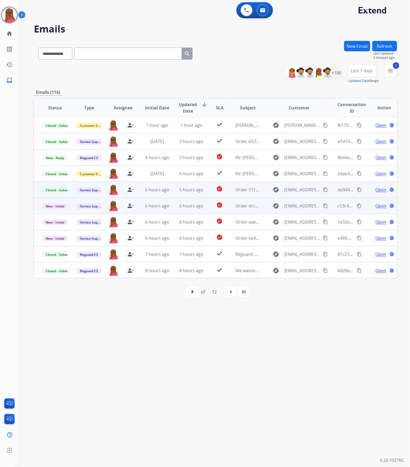
click at [379, 203] on span "Open" at bounding box center [380, 205] width 11 height 6
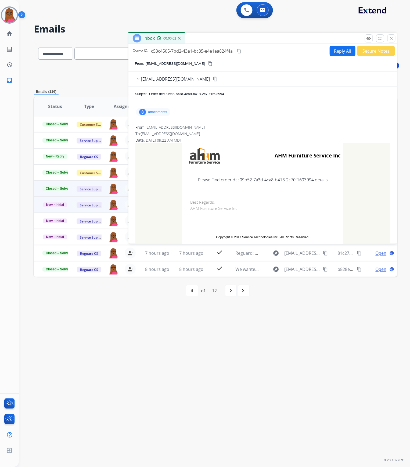
click at [164, 111] on p "attachments" at bounding box center [157, 112] width 19 height 4
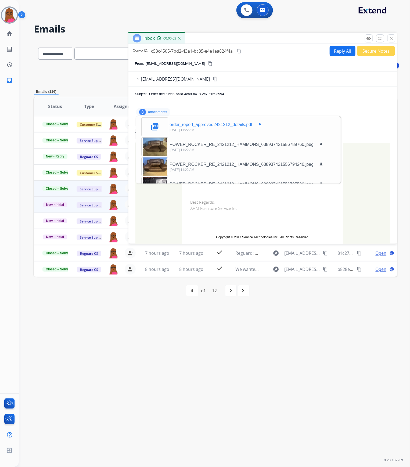
click at [259, 123] on mat-icon "download" at bounding box center [259, 124] width 5 height 5
click at [391, 39] on mat-icon "close" at bounding box center [391, 38] width 5 height 5
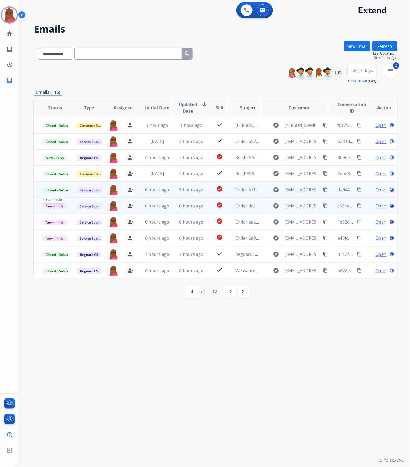
click at [61, 204] on span "New - Initial" at bounding box center [54, 206] width 25 height 6
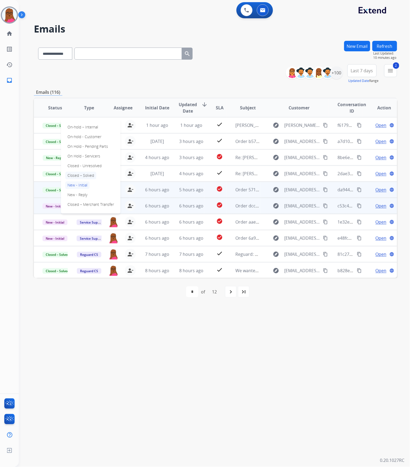
click at [81, 174] on p "Closed – Solved" at bounding box center [80, 176] width 31 height 8
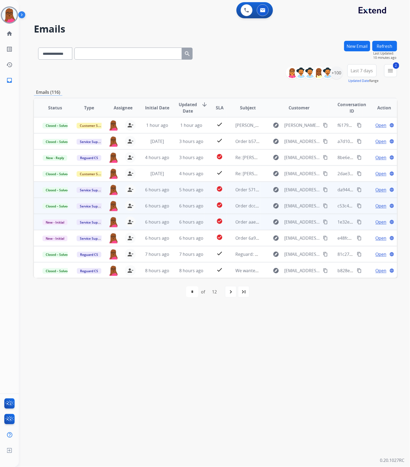
click at [376, 222] on span "Open" at bounding box center [380, 222] width 11 height 6
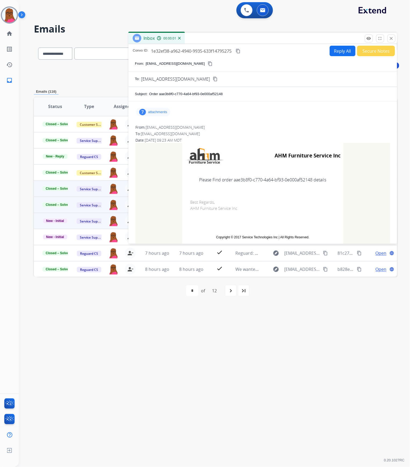
click at [157, 113] on p "attachments" at bounding box center [157, 112] width 19 height 4
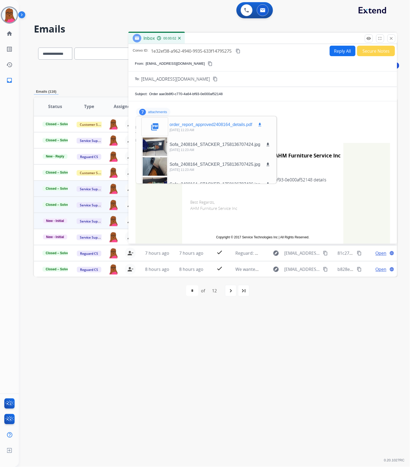
click at [261, 124] on mat-icon "download" at bounding box center [259, 124] width 5 height 5
click at [392, 40] on mat-icon "close" at bounding box center [391, 38] width 5 height 5
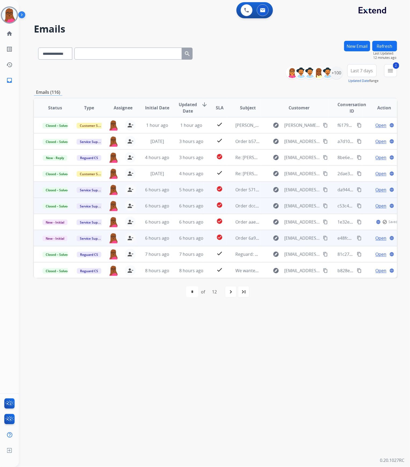
click at [378, 238] on span "Open" at bounding box center [380, 238] width 11 height 6
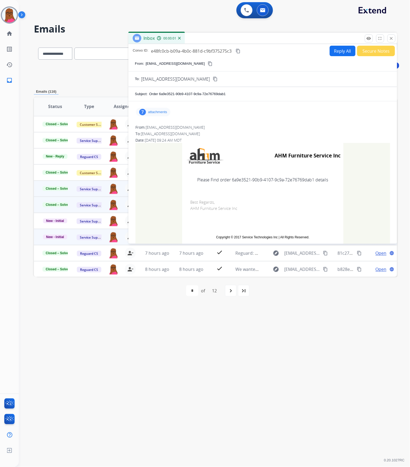
click at [166, 113] on p "attachments" at bounding box center [157, 112] width 19 height 4
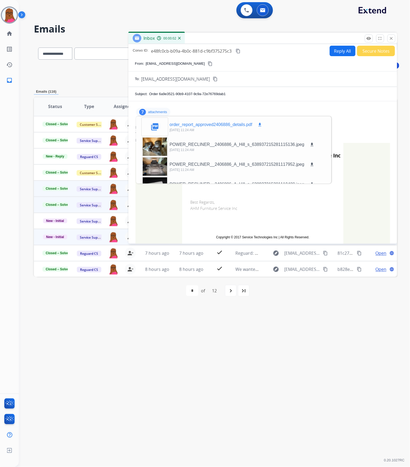
click at [261, 123] on mat-icon "download" at bounding box center [259, 124] width 5 height 5
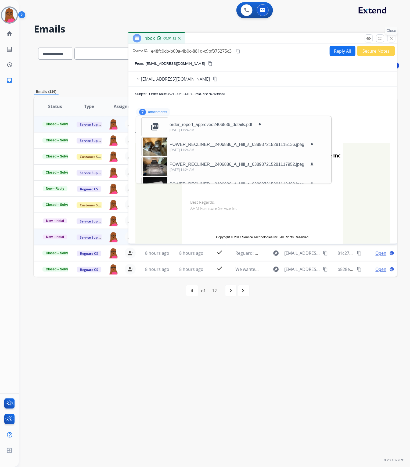
click at [388, 40] on button "close Close" at bounding box center [391, 38] width 8 height 8
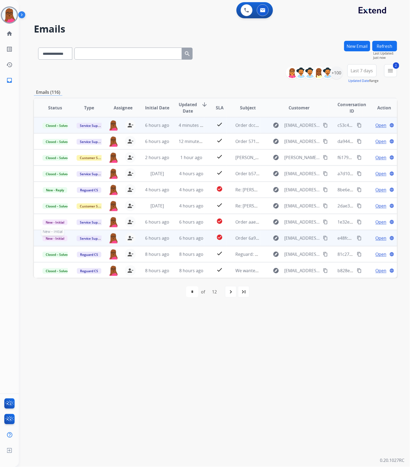
click at [51, 238] on span "New - Initial" at bounding box center [54, 238] width 25 height 6
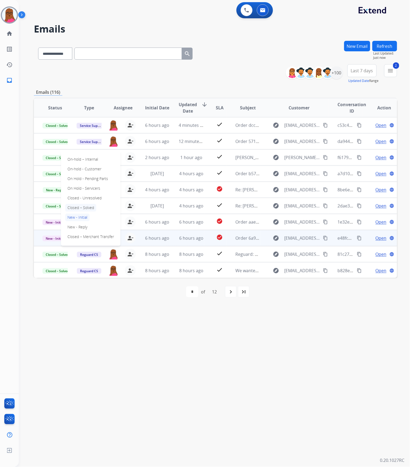
click at [88, 206] on p "Closed – Solved" at bounding box center [80, 208] width 31 height 8
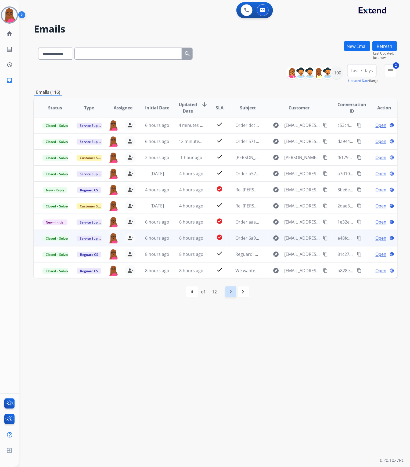
click at [230, 238] on mat-icon "navigate_next" at bounding box center [230, 291] width 6 height 6
select select "*"
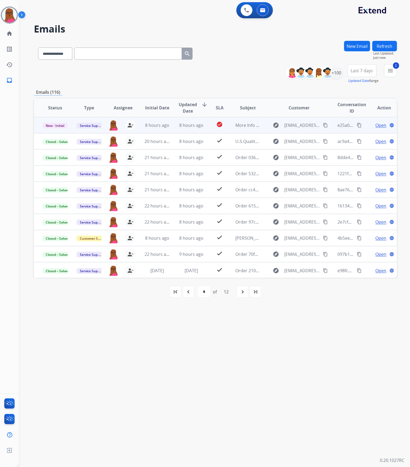
click at [376, 127] on span "Open" at bounding box center [380, 125] width 11 height 6
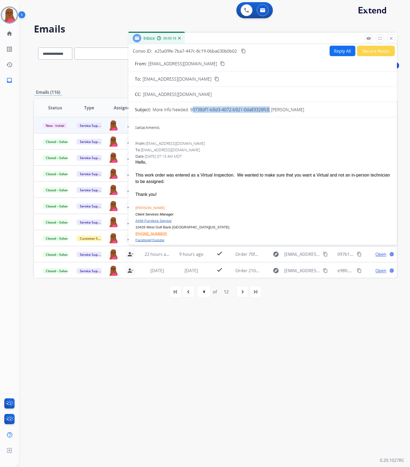
drag, startPoint x: 269, startPoint y: 110, endPoint x: 190, endPoint y: 108, distance: 78.7
click at [190, 108] on p "More Info Needed: 93738df1-b8d3-4072-b921-0da83326fc8, PHILIP BORNEMAN" at bounding box center [227, 109] width 151 height 6
copy p "93738df1-b8d3-4072-b921-0da83326fc8"
click at [338, 52] on button "Reply All" at bounding box center [342, 51] width 26 height 10
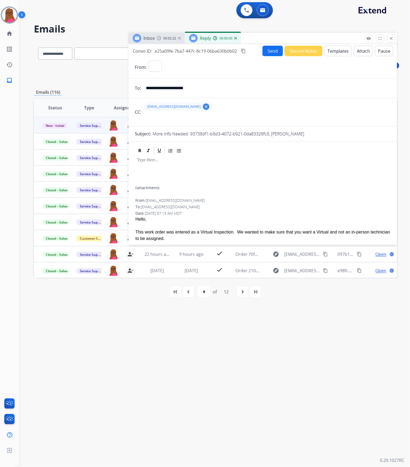
select select "**********"
click at [231, 162] on p at bounding box center [262, 160] width 251 height 5
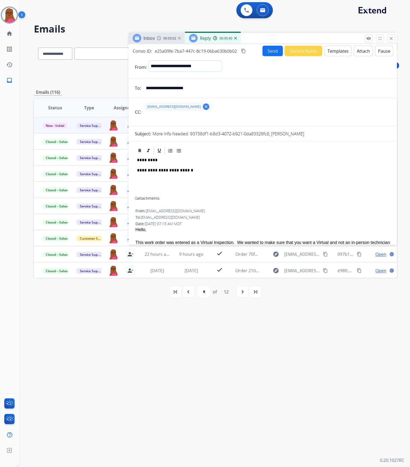
click at [191, 172] on p "**********" at bounding box center [260, 170] width 247 height 5
click at [273, 174] on div "**********" at bounding box center [263, 175] width 256 height 41
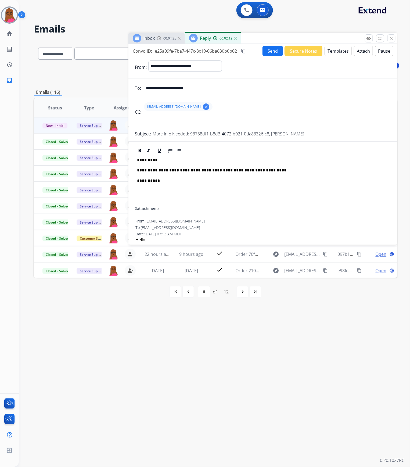
click at [273, 53] on button "Send" at bounding box center [272, 51] width 20 height 10
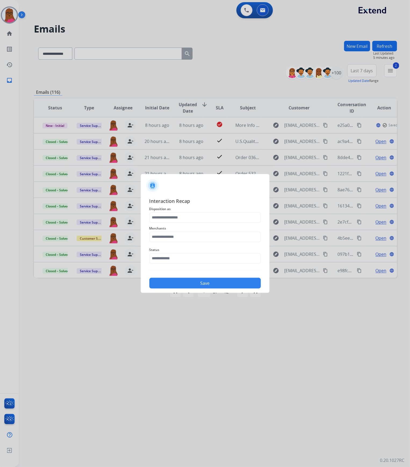
click at [180, 210] on span "Disposition as" at bounding box center [204, 209] width 111 height 6
click at [180, 213] on input "text" at bounding box center [204, 217] width 111 height 11
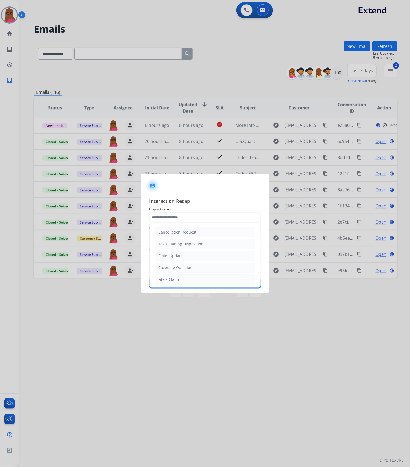
drag, startPoint x: 170, startPoint y: 254, endPoint x: 166, endPoint y: 236, distance: 18.1
click at [170, 238] on div "Claim Update" at bounding box center [170, 255] width 24 height 5
type input "**********"
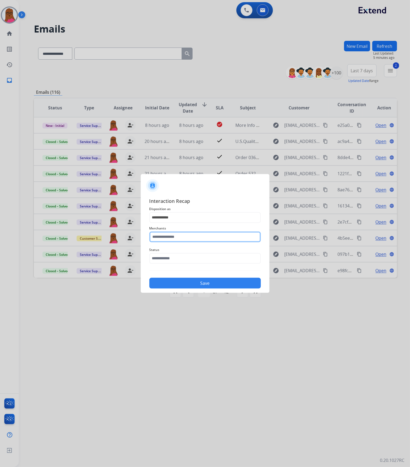
click at [166, 233] on input "text" at bounding box center [204, 236] width 111 height 11
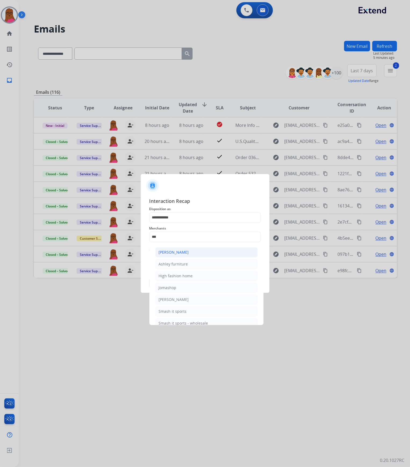
click at [197, 238] on li "[PERSON_NAME]" at bounding box center [206, 252] width 102 height 10
type input "**********"
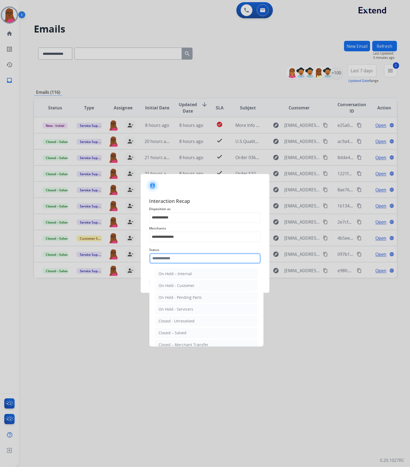
drag, startPoint x: 193, startPoint y: 256, endPoint x: 194, endPoint y: 263, distance: 6.5
click at [193, 238] on input "text" at bounding box center [204, 258] width 111 height 11
click at [187, 238] on li "Closed – Solved" at bounding box center [206, 333] width 102 height 10
type input "**********"
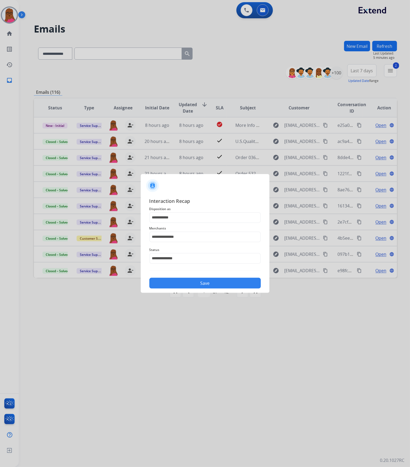
click at [205, 238] on button "Save" at bounding box center [204, 283] width 111 height 11
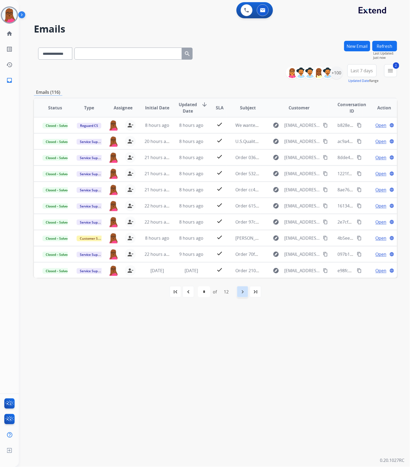
click at [243, 238] on mat-icon "navigate_next" at bounding box center [242, 291] width 6 height 6
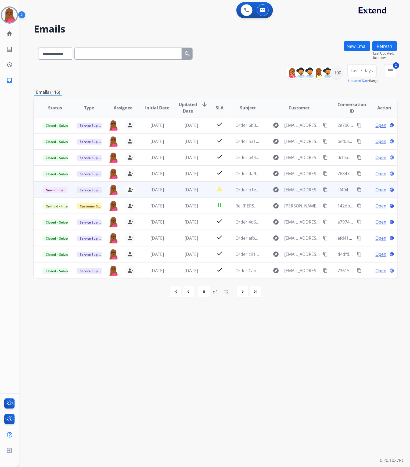
click at [376, 189] on span "Open" at bounding box center [380, 189] width 11 height 6
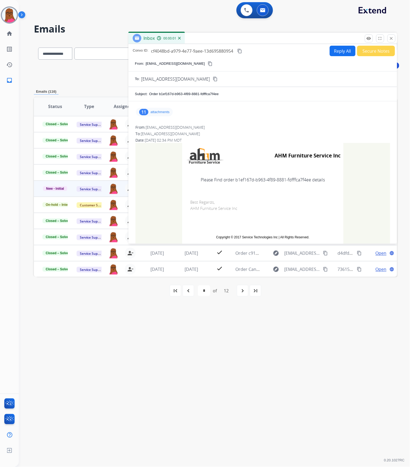
click at [155, 110] on p "attachments" at bounding box center [159, 112] width 19 height 4
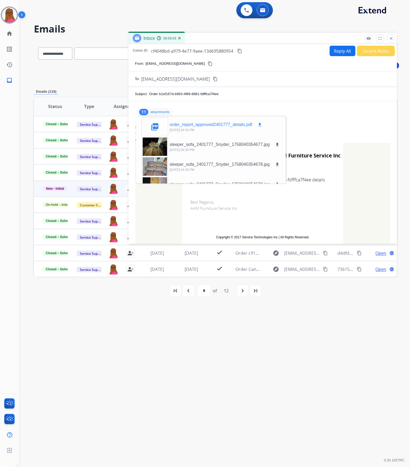
click at [258, 126] on mat-icon "download" at bounding box center [259, 124] width 5 height 5
click at [392, 37] on mat-icon "close" at bounding box center [391, 38] width 5 height 5
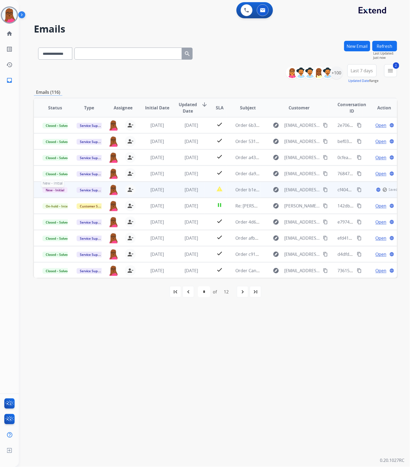
click at [56, 189] on span "New - Initial" at bounding box center [54, 190] width 25 height 6
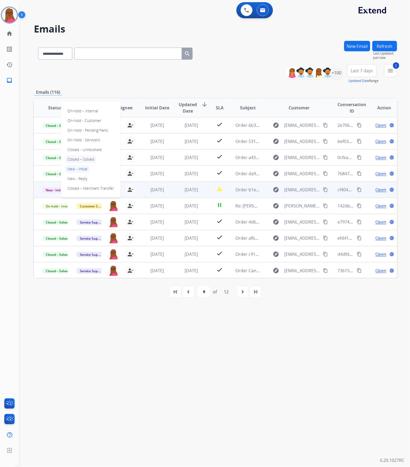
click at [92, 158] on p "Closed – Solved" at bounding box center [80, 159] width 31 height 8
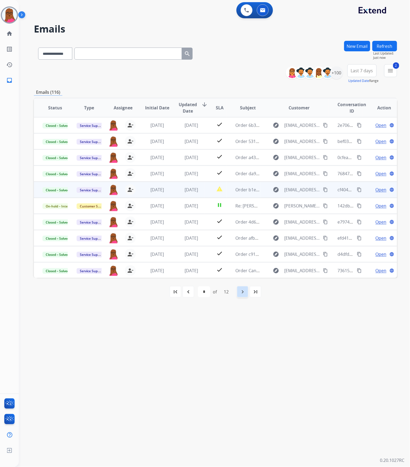
click at [243, 238] on mat-icon "navigate_next" at bounding box center [242, 291] width 6 height 6
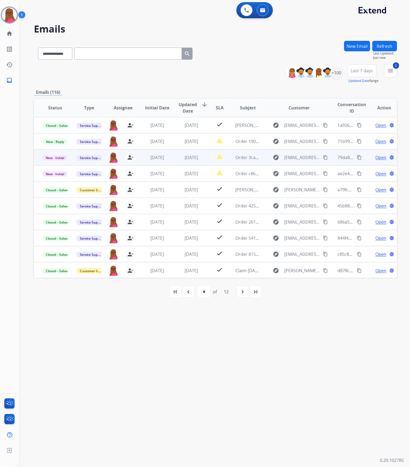
click at [377, 157] on span "Open" at bounding box center [380, 157] width 11 height 6
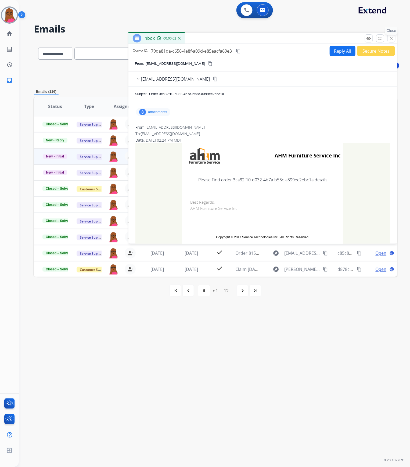
click at [392, 36] on mat-icon "close" at bounding box center [391, 38] width 5 height 5
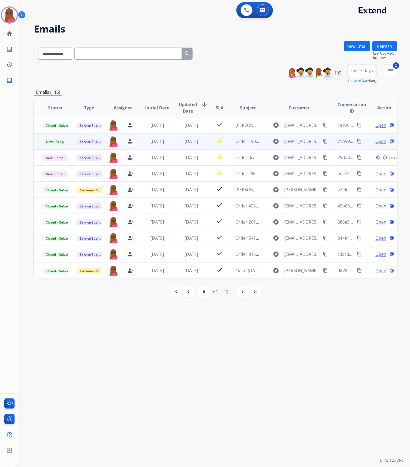
click at [375, 142] on span "Open" at bounding box center [380, 141] width 11 height 6
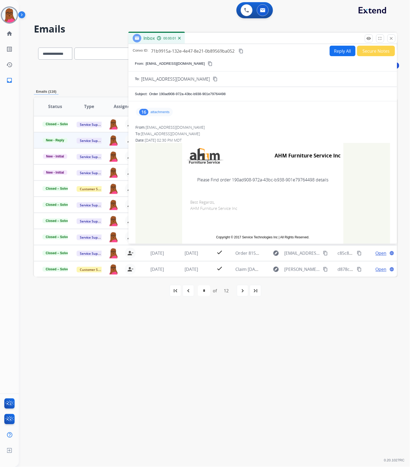
click at [173, 115] on div "16 attachments" at bounding box center [263, 112] width 256 height 13
click at [165, 113] on p "attachments" at bounding box center [159, 112] width 19 height 4
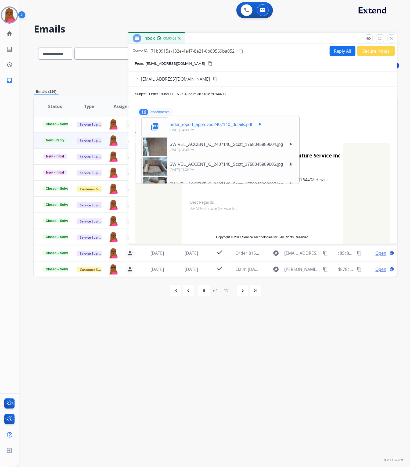
click at [261, 124] on mat-icon "download" at bounding box center [259, 124] width 5 height 5
click at [390, 36] on button "close Close" at bounding box center [391, 38] width 8 height 8
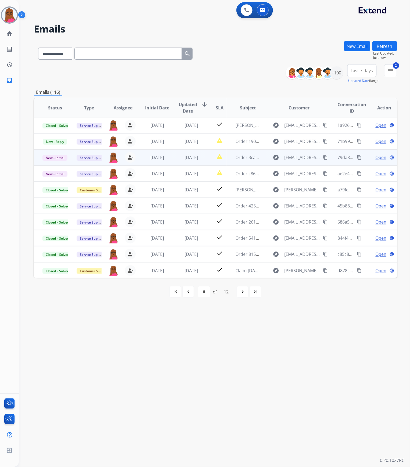
click at [376, 157] on span "Open" at bounding box center [380, 157] width 11 height 6
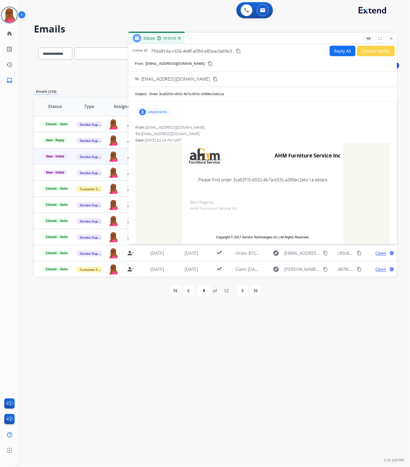
click at [157, 109] on div "8 attachments" at bounding box center [153, 112] width 34 height 9
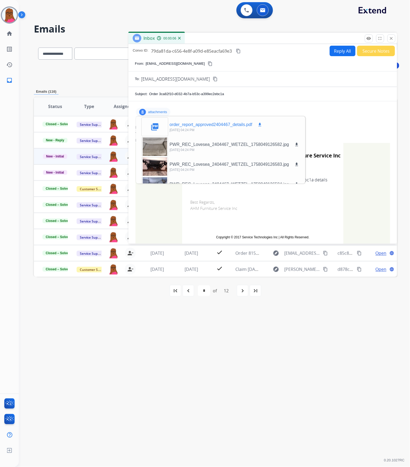
click at [261, 122] on button "download" at bounding box center [259, 124] width 6 height 6
click at [392, 40] on mat-icon "close" at bounding box center [391, 38] width 5 height 5
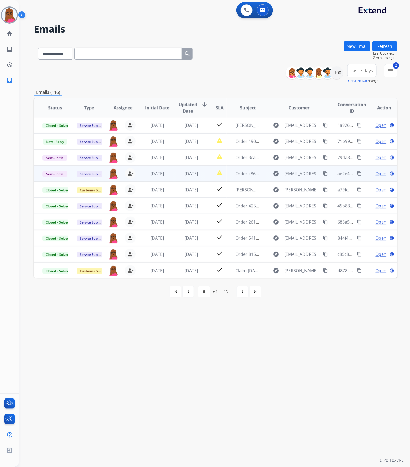
click at [375, 174] on span "Open" at bounding box center [380, 173] width 11 height 6
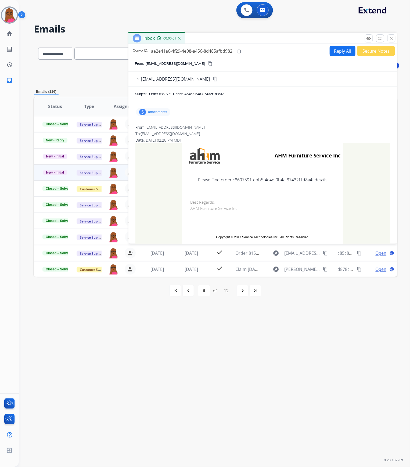
click at [169, 114] on div "5 attachments" at bounding box center [153, 112] width 34 height 9
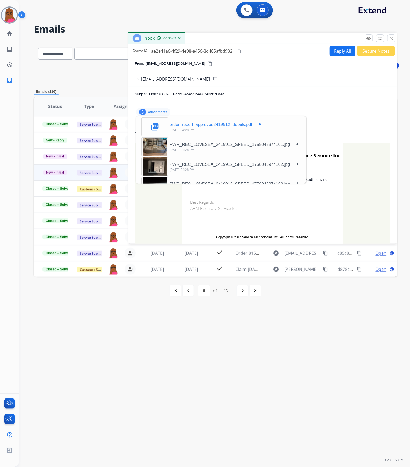
click at [190, 126] on p "order_report_approved2419912_details.pdf" at bounding box center [210, 124] width 83 height 6
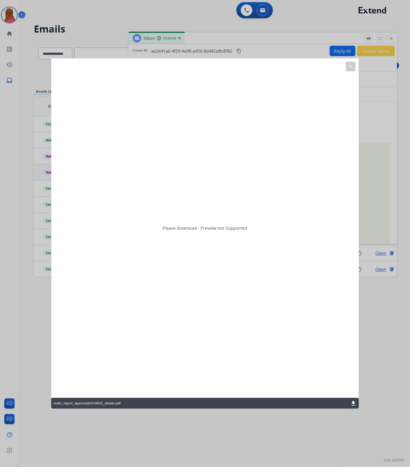
click at [355, 238] on mat-icon "download" at bounding box center [353, 403] width 6 height 6
click at [351, 69] on button "clear" at bounding box center [350, 66] width 10 height 10
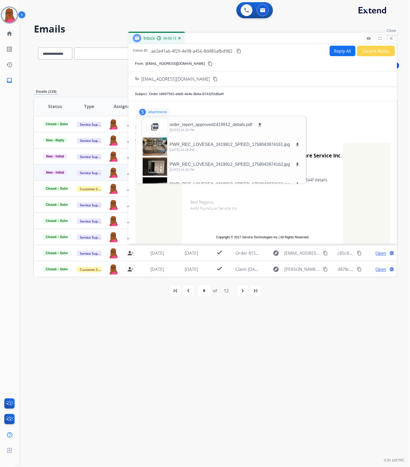
click at [391, 41] on mat-icon "close" at bounding box center [391, 38] width 5 height 5
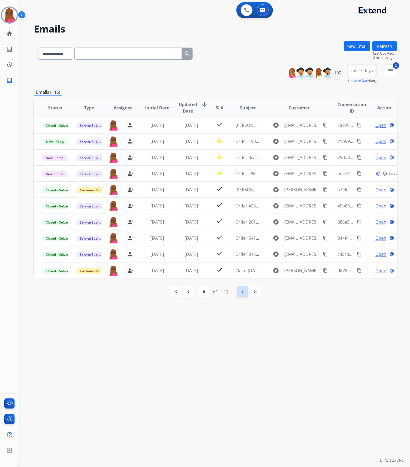
click at [247, 238] on div "navigate_next" at bounding box center [243, 292] width 12 height 12
click at [243, 238] on mat-icon "navigate_next" at bounding box center [242, 291] width 6 height 6
click at [176, 238] on div "first_page" at bounding box center [175, 292] width 12 height 12
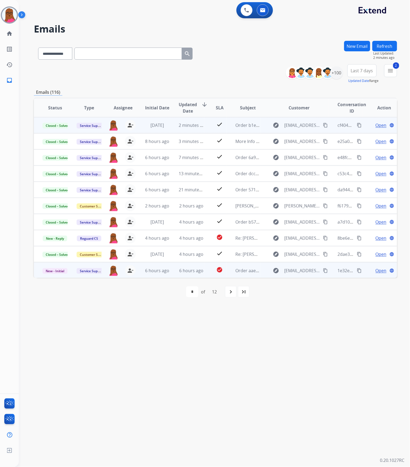
click at [378, 238] on span "Open" at bounding box center [380, 270] width 11 height 6
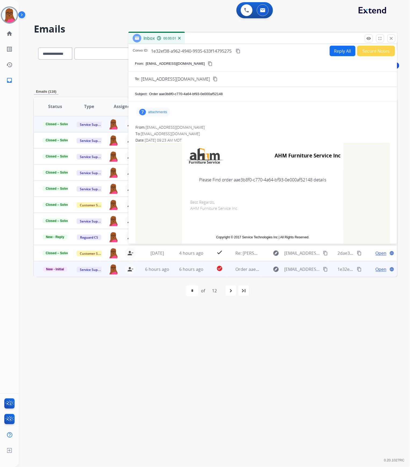
click at [148, 114] on p "attachments" at bounding box center [157, 112] width 19 height 4
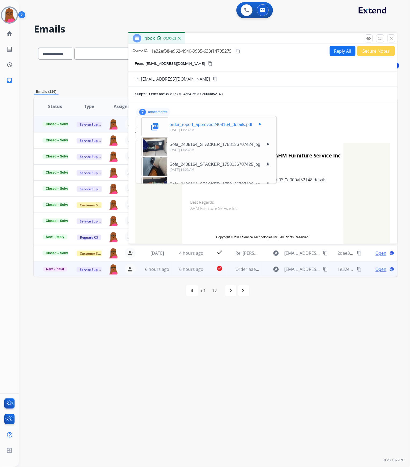
click at [206, 124] on p "order_report_approved2408164_details.pdf" at bounding box center [210, 124] width 83 height 6
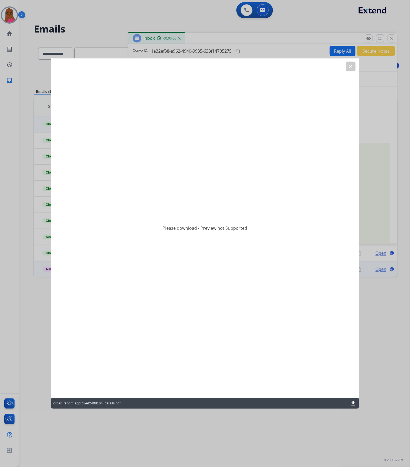
click at [351, 66] on mat-icon "clear" at bounding box center [350, 66] width 5 height 5
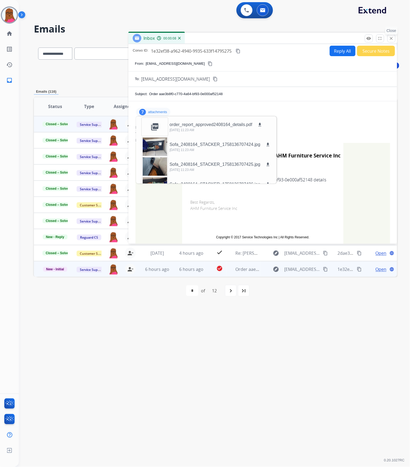
click at [393, 38] on mat-icon "close" at bounding box center [391, 38] width 5 height 5
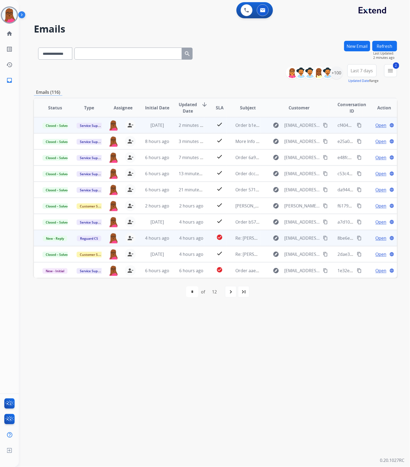
click at [324, 238] on button "content_copy" at bounding box center [325, 238] width 6 height 6
click at [59, 238] on span "New - Reply" at bounding box center [55, 238] width 24 height 6
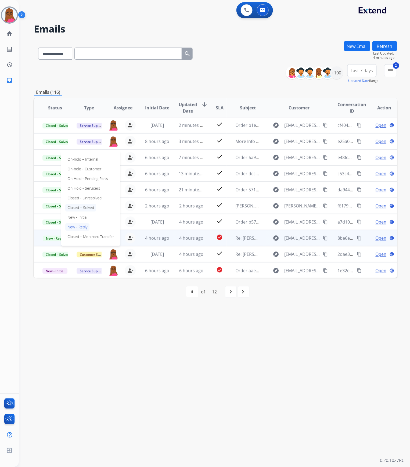
click at [81, 207] on p "Closed – Solved" at bounding box center [80, 208] width 31 height 8
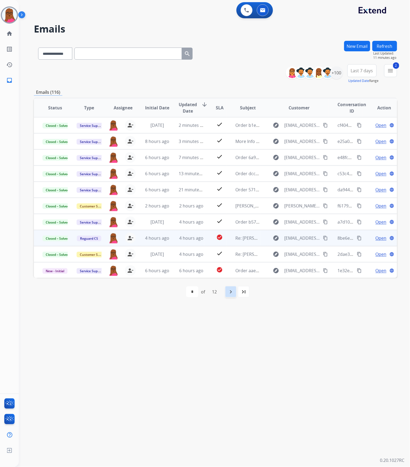
click at [230, 238] on mat-icon "navigate_next" at bounding box center [230, 291] width 6 height 6
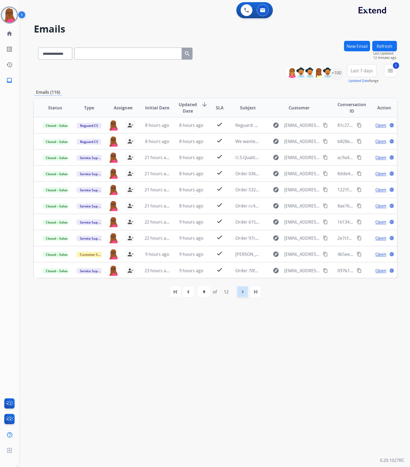
click at [241, 238] on mat-icon "navigate_next" at bounding box center [242, 291] width 6 height 6
select select "*"
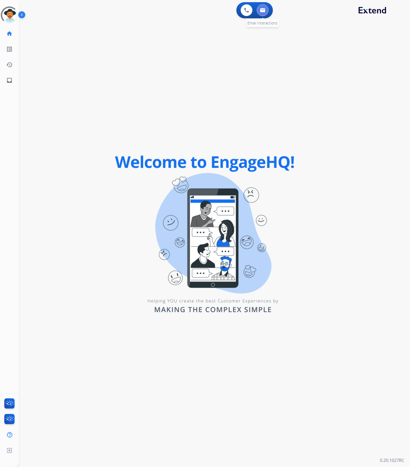
click at [262, 10] on img at bounding box center [262, 10] width 5 height 4
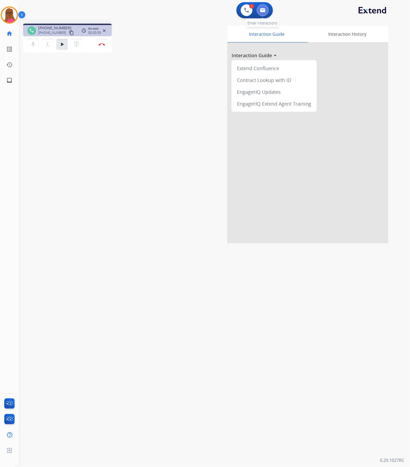
click at [263, 13] on button at bounding box center [263, 10] width 12 height 12
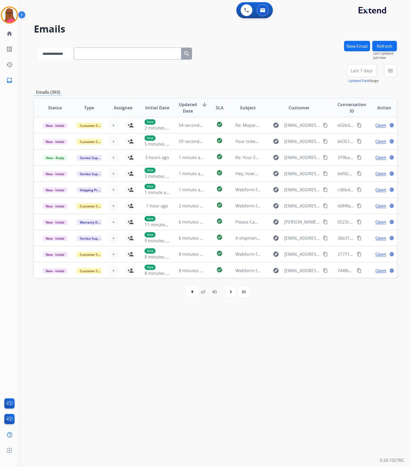
click at [72, 54] on select "**********" at bounding box center [55, 54] width 34 height 12
select select "**********"
click at [38, 48] on select "**********" at bounding box center [55, 54] width 34 height 12
click at [117, 56] on input "text" at bounding box center [127, 54] width 107 height 12
paste input "**********"
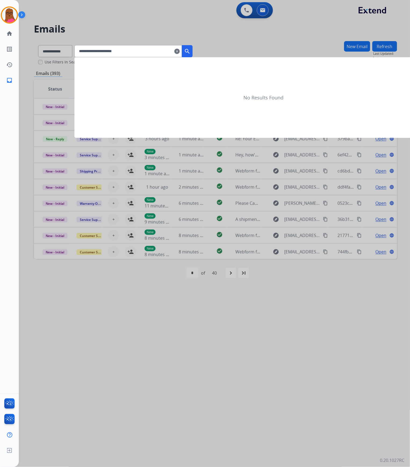
type input "**********"
click at [190, 50] on mat-icon "search" at bounding box center [187, 51] width 6 height 6
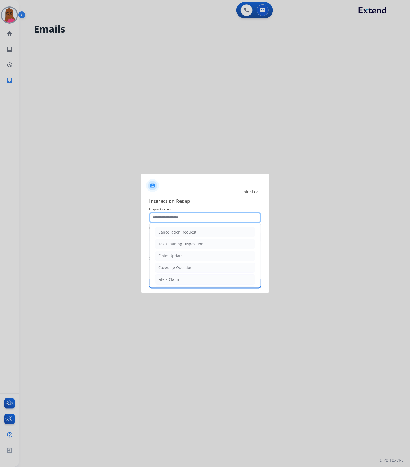
click input "text"
click li "Claim Update"
type input "**********"
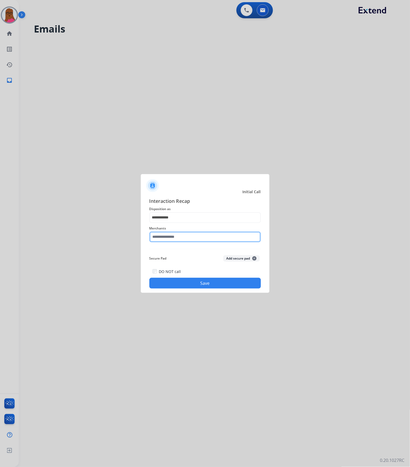
click input "text"
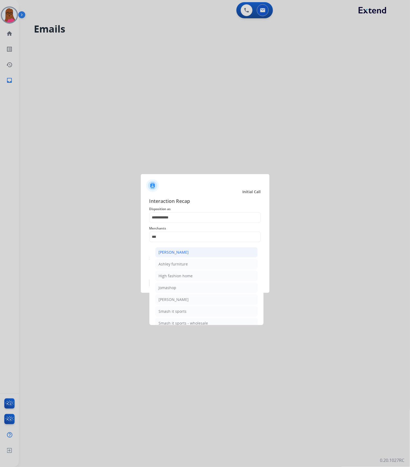
click li "[PERSON_NAME]"
type input "**********"
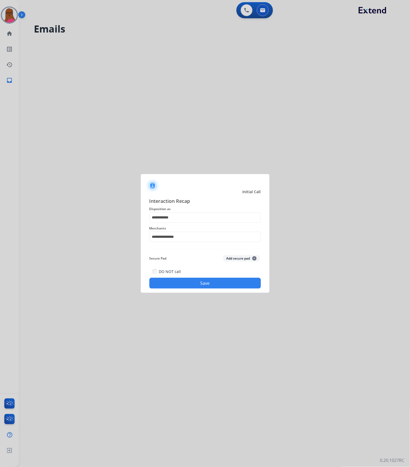
click button "Save"
